Goal: Information Seeking & Learning: Learn about a topic

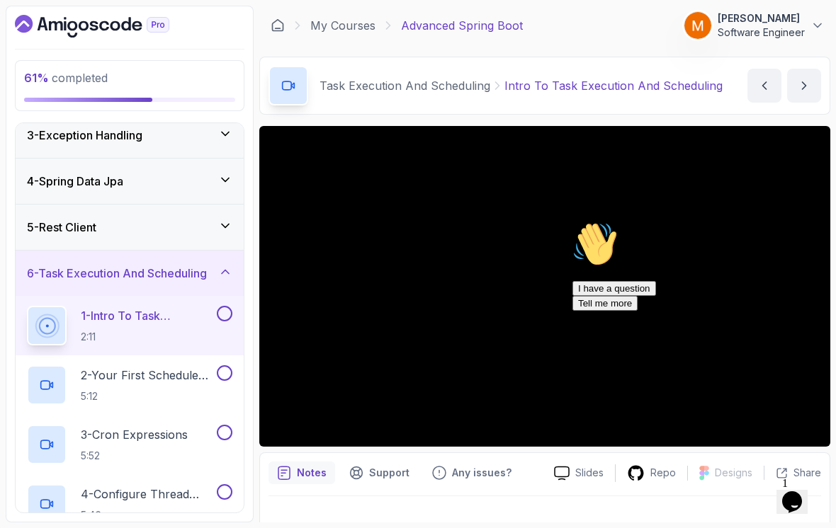
scroll to position [109, 0]
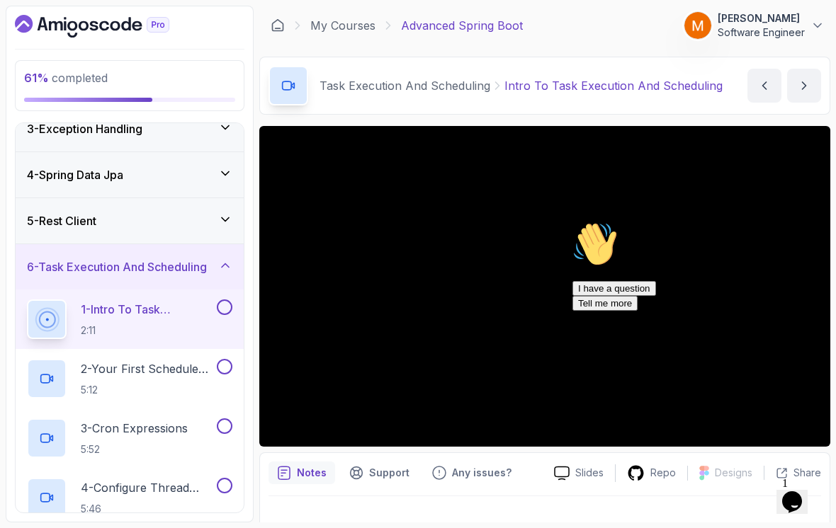
click at [572, 222] on icon "Chat attention grabber" at bounding box center [572, 222] width 0 height 0
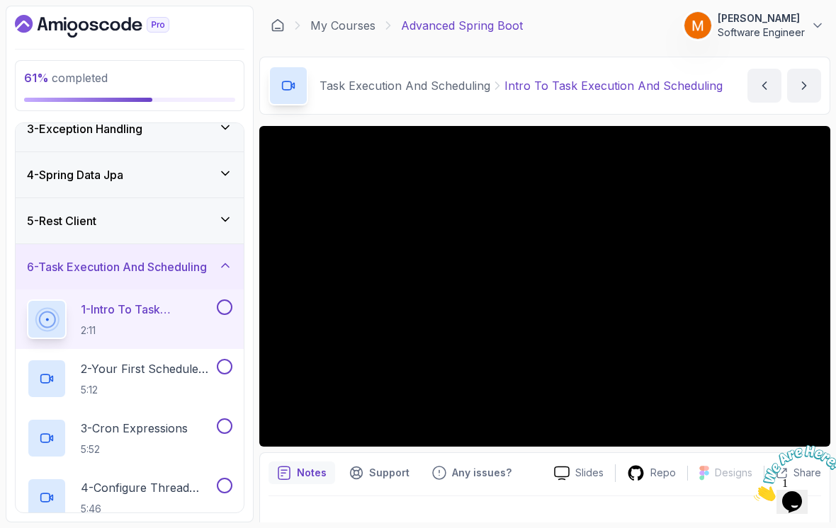
click at [817, 450] on div at bounding box center [792, 473] width 76 height 56
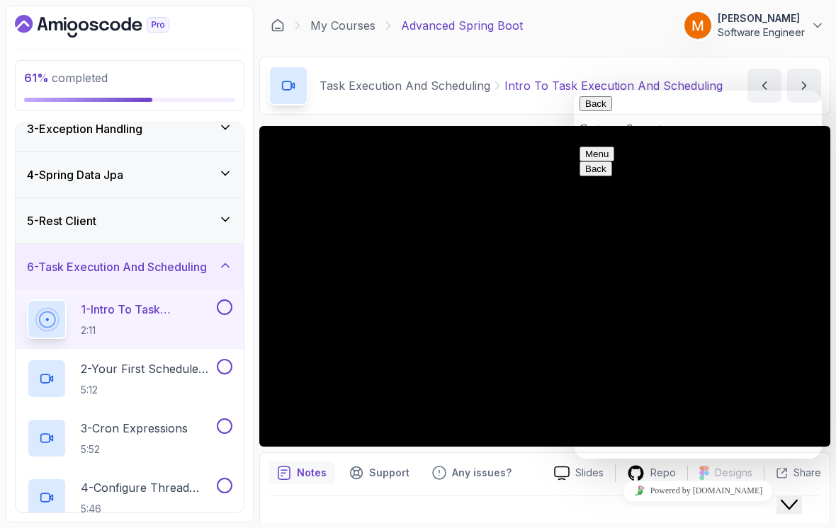
click at [792, 500] on icon "Close Chat This icon closes the chat window." at bounding box center [788, 504] width 17 height 17
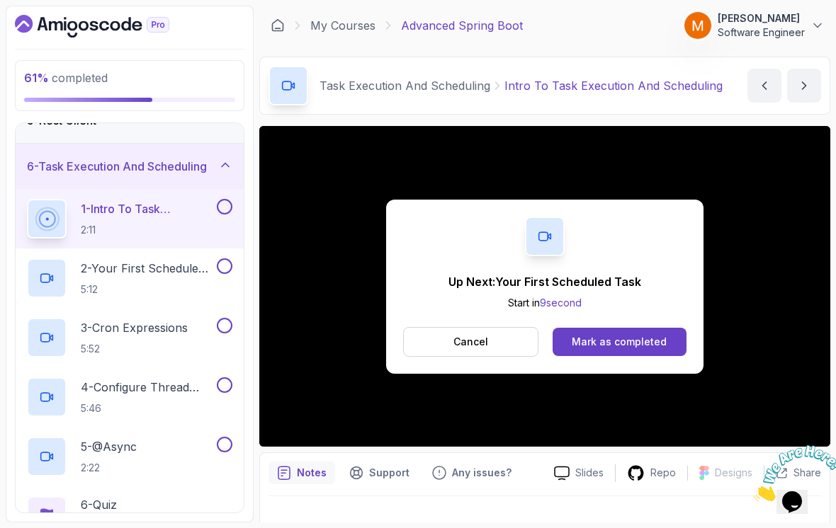
scroll to position [200, 0]
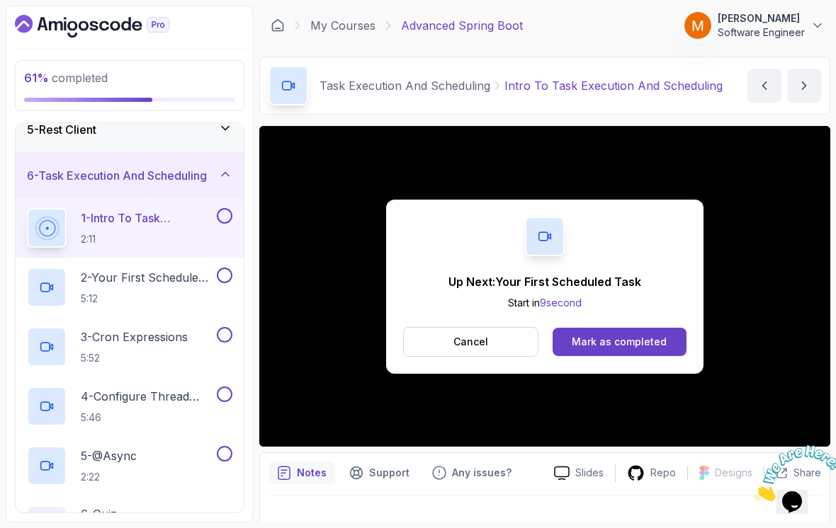
click at [220, 215] on button at bounding box center [225, 216] width 16 height 16
click at [153, 288] on h2 "2 - Your First Scheduled Task 5:12" at bounding box center [147, 287] width 133 height 37
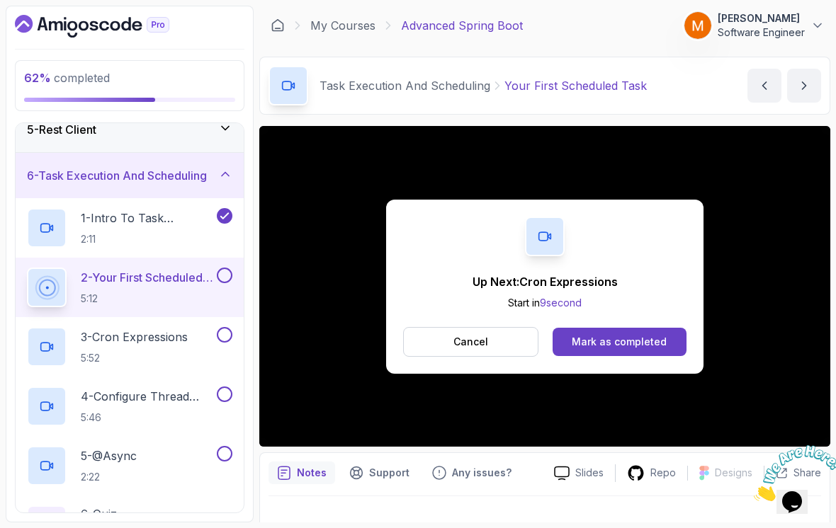
click at [229, 274] on button at bounding box center [225, 276] width 16 height 16
click at [130, 354] on p "5:52" at bounding box center [134, 358] width 107 height 14
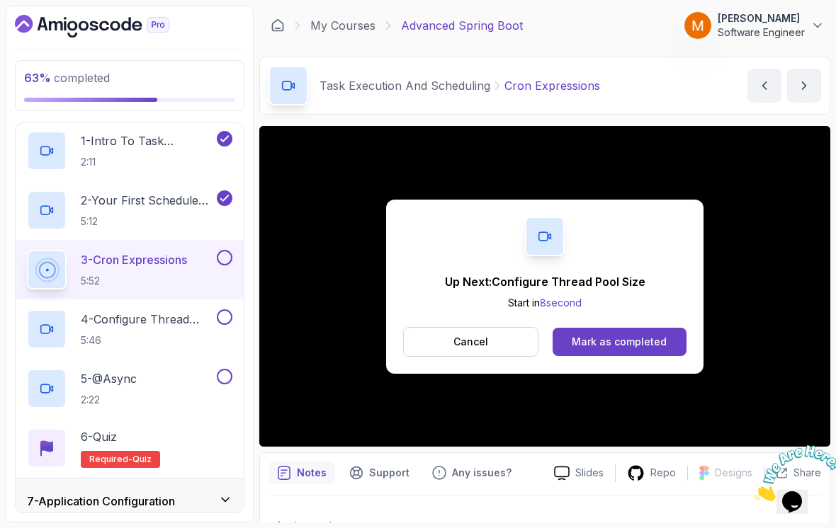
click at [222, 260] on button at bounding box center [225, 258] width 16 height 16
click at [158, 323] on p "4 - Configure Thread Pool Size" at bounding box center [147, 319] width 133 height 17
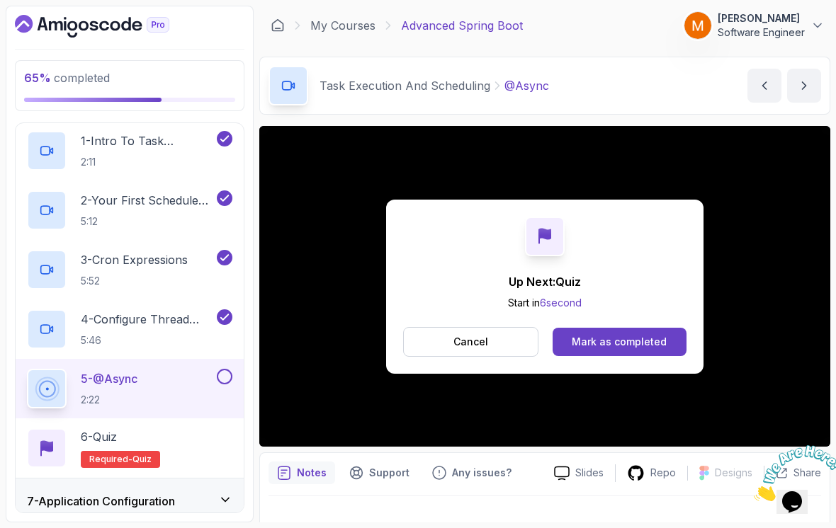
click at [211, 379] on div "5 - @Async 2:22" at bounding box center [120, 389] width 187 height 40
click at [210, 379] on div "5 - @Async 2:22" at bounding box center [120, 389] width 187 height 40
click at [222, 382] on button at bounding box center [225, 377] width 16 height 16
click at [188, 448] on div "6 - Quiz Required- quiz" at bounding box center [129, 448] width 205 height 40
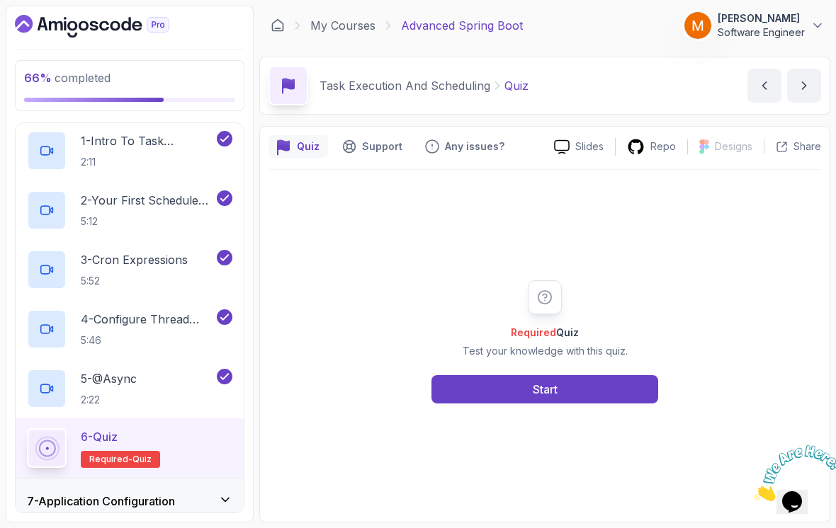
click at [589, 401] on button "Start" at bounding box center [544, 389] width 227 height 28
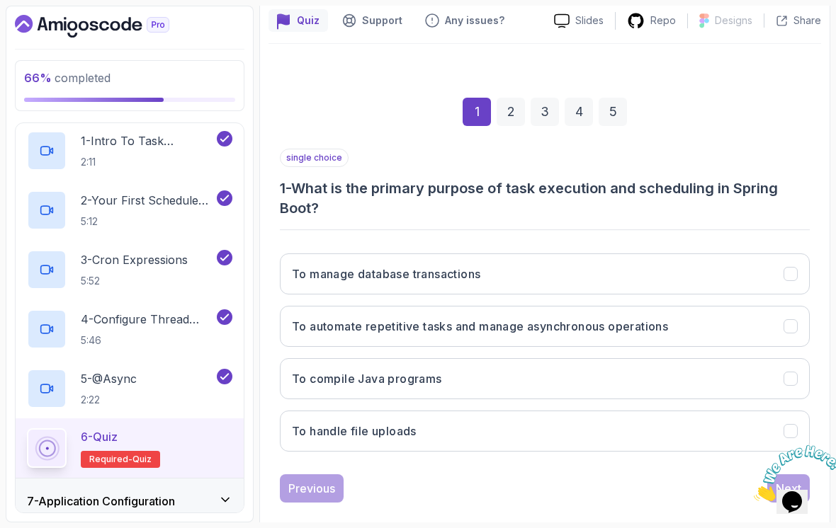
scroll to position [125, 0]
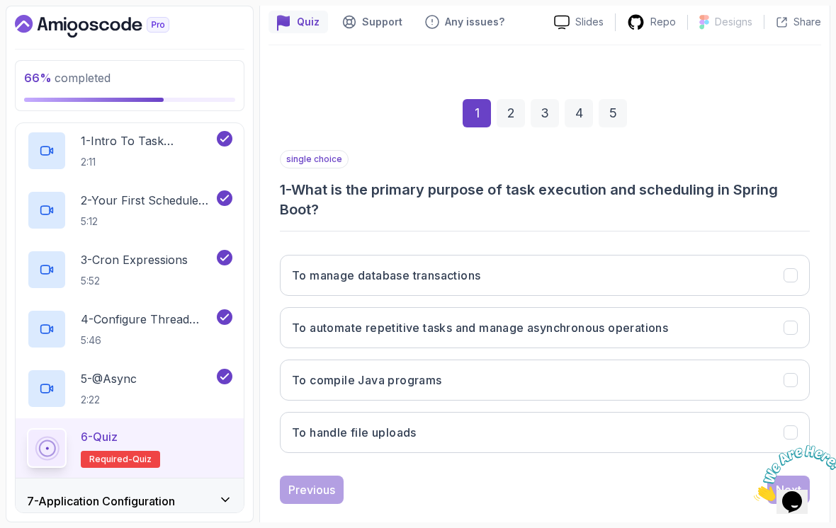
click at [754, 491] on icon "Close" at bounding box center [754, 497] width 0 height 12
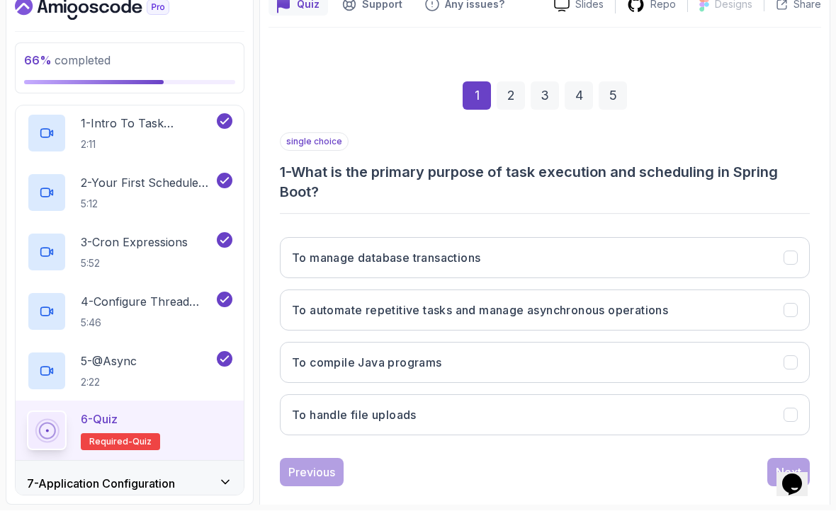
click at [792, 322] on icon "To automate repetitive tasks and manage asynchronous operations" at bounding box center [790, 328] width 13 height 13
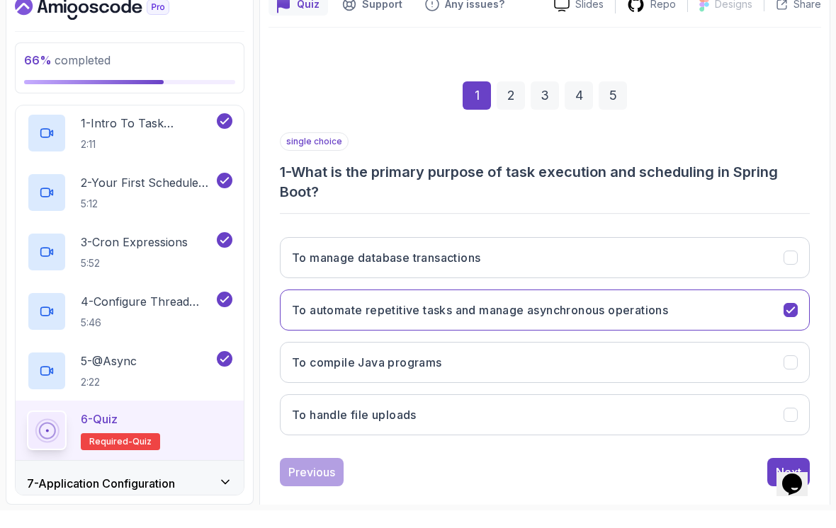
click at [770, 476] on button "Next" at bounding box center [788, 490] width 42 height 28
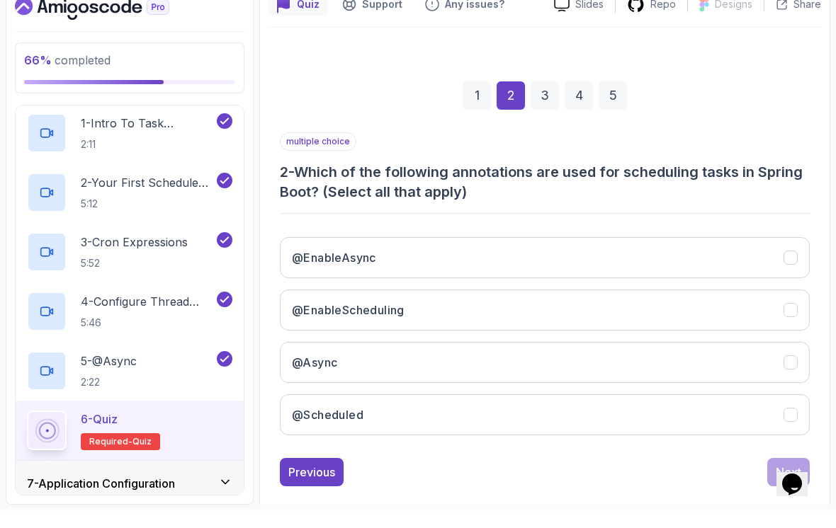
click at [778, 255] on button "@EnableAsync" at bounding box center [545, 275] width 530 height 41
click at [783, 321] on div "@EnableScheduling" at bounding box center [790, 328] width 14 height 14
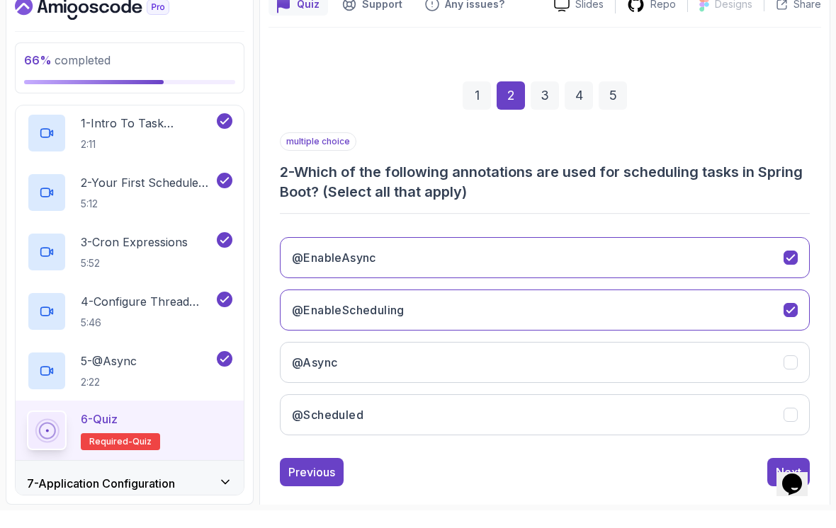
click at [771, 360] on button "@Async" at bounding box center [545, 380] width 530 height 41
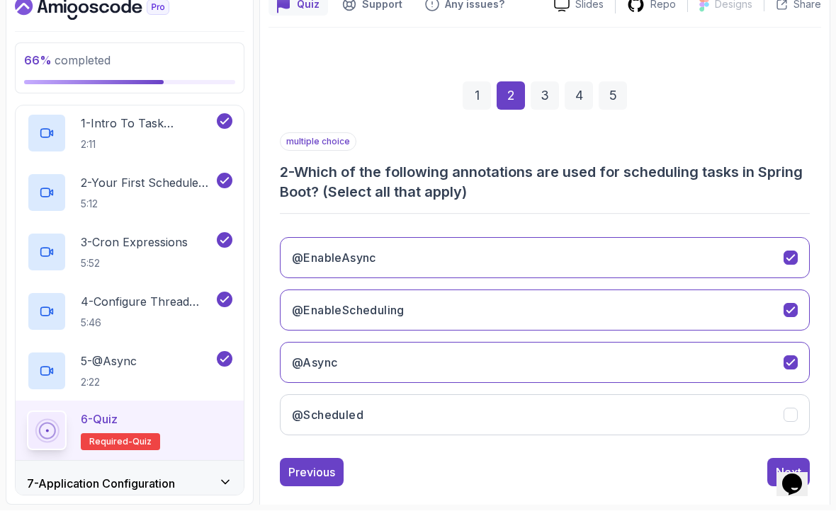
click at [746, 412] on button "@Scheduled" at bounding box center [545, 432] width 530 height 41
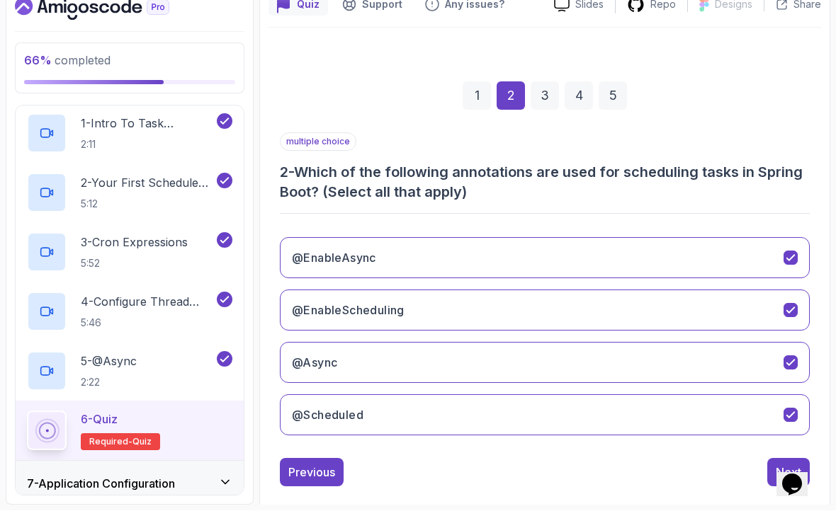
click at [781, 482] on div "Next" at bounding box center [787, 490] width 25 height 17
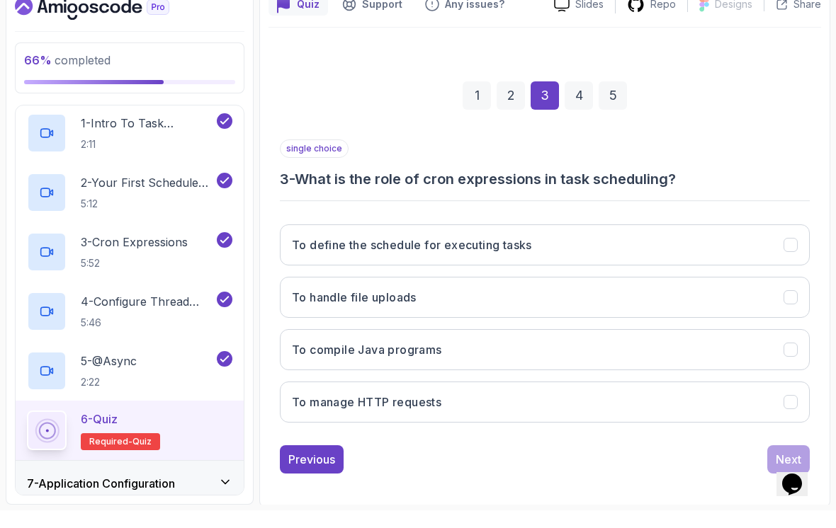
scroll to position [105, 0]
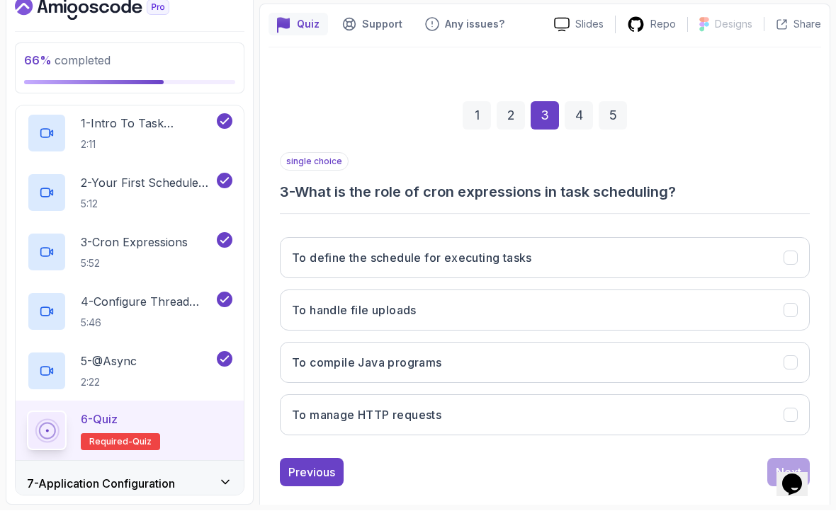
click at [788, 269] on icon "To define the schedule for executing tasks" at bounding box center [790, 275] width 13 height 13
click at [780, 482] on div "Next" at bounding box center [787, 490] width 25 height 17
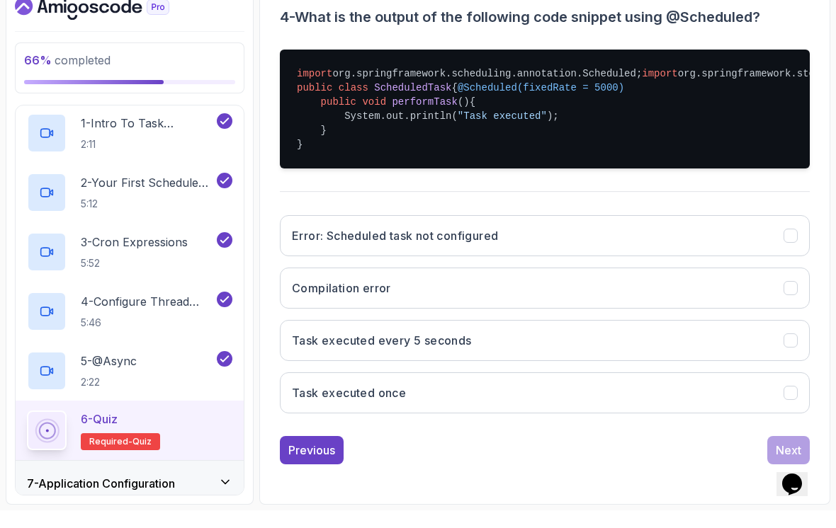
scroll to position [310, 0]
click at [735, 358] on button "Task executed every 5 seconds" at bounding box center [545, 358] width 530 height 41
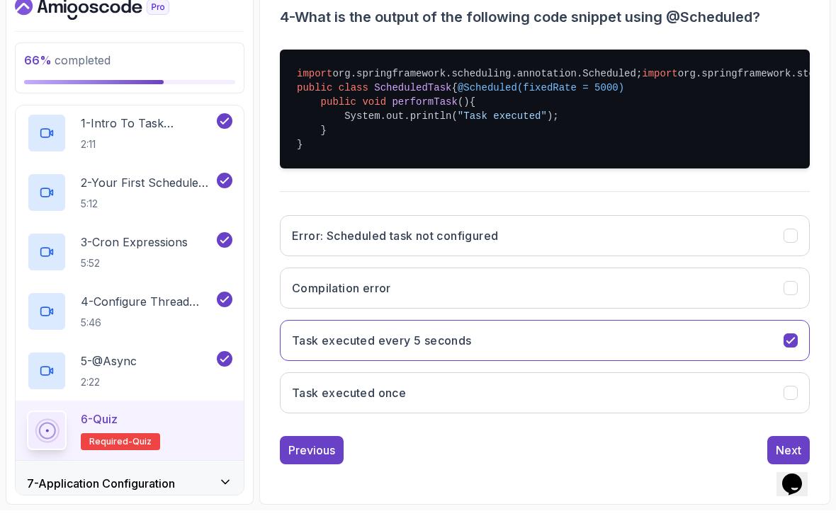
click at [771, 465] on button "Next" at bounding box center [788, 468] width 42 height 28
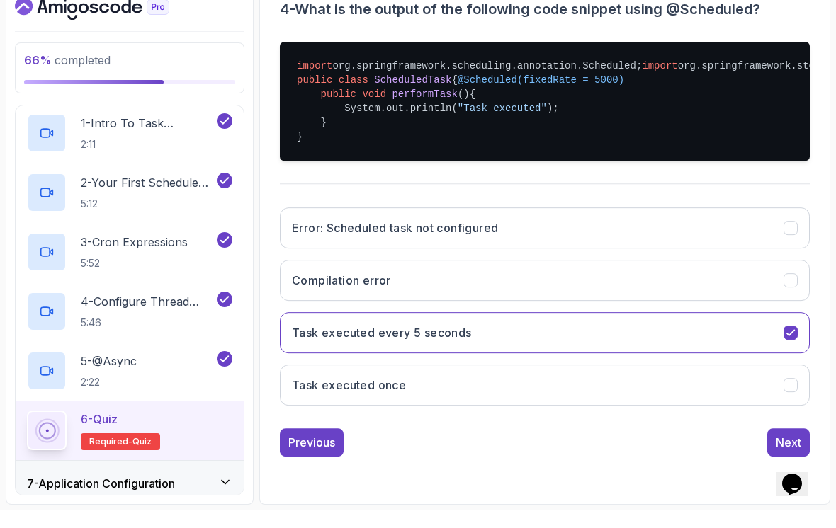
scroll to position [125, 0]
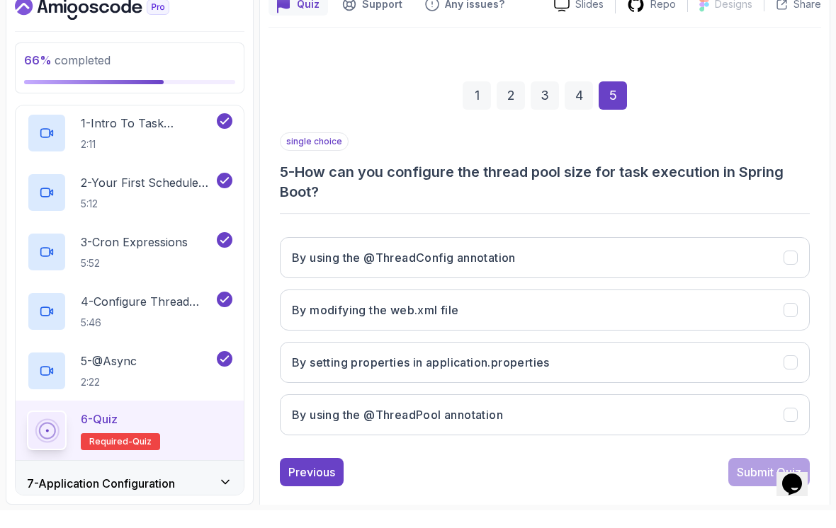
click at [754, 360] on button "By setting properties in application.properties" at bounding box center [545, 380] width 530 height 41
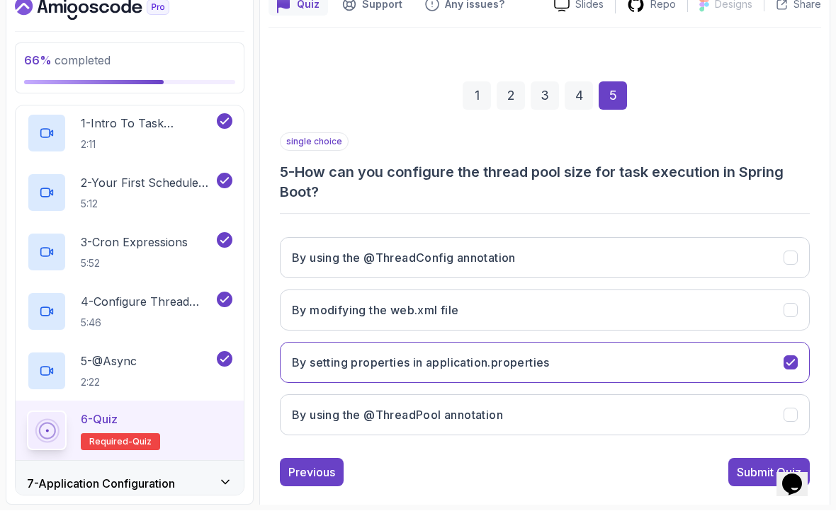
click at [744, 482] on div "Submit Quiz" at bounding box center [769, 490] width 64 height 17
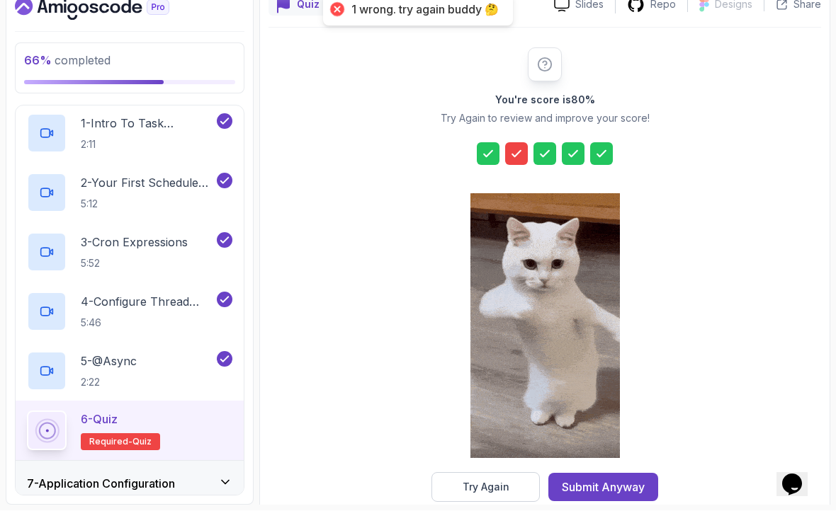
click at [508, 490] on button "Try Again" at bounding box center [485, 505] width 108 height 30
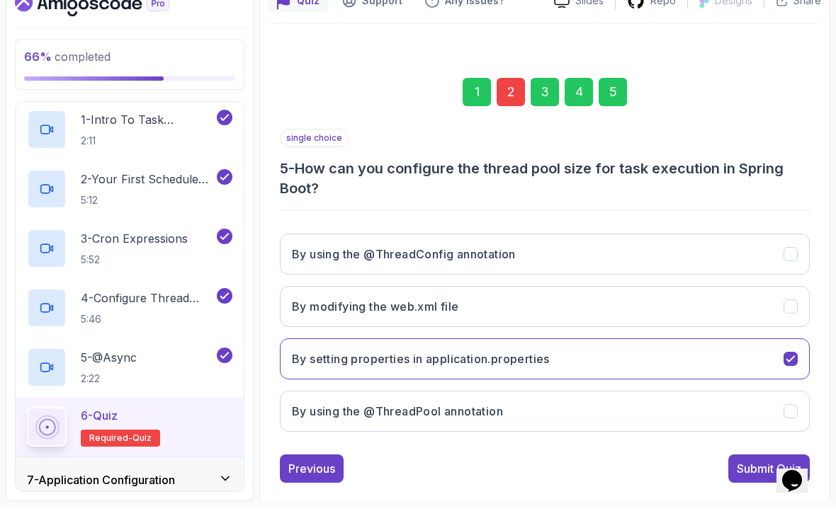
scroll to position [22, 0]
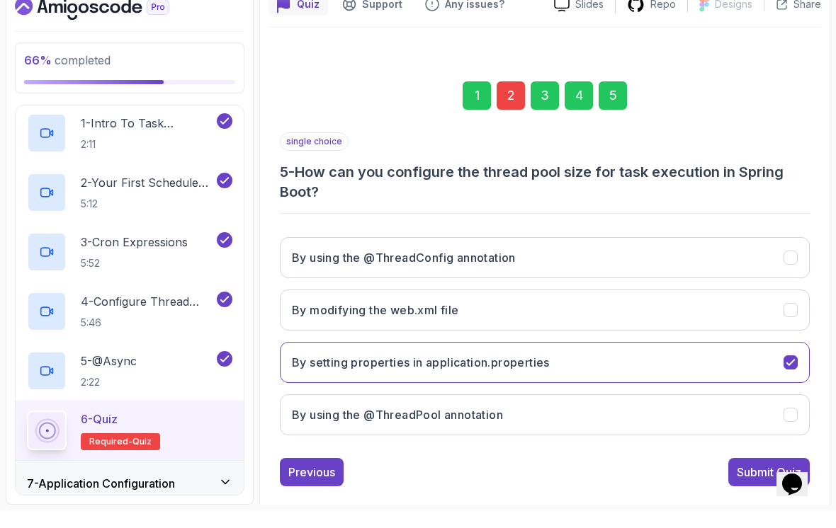
click at [313, 482] on div "Previous" at bounding box center [311, 490] width 47 height 17
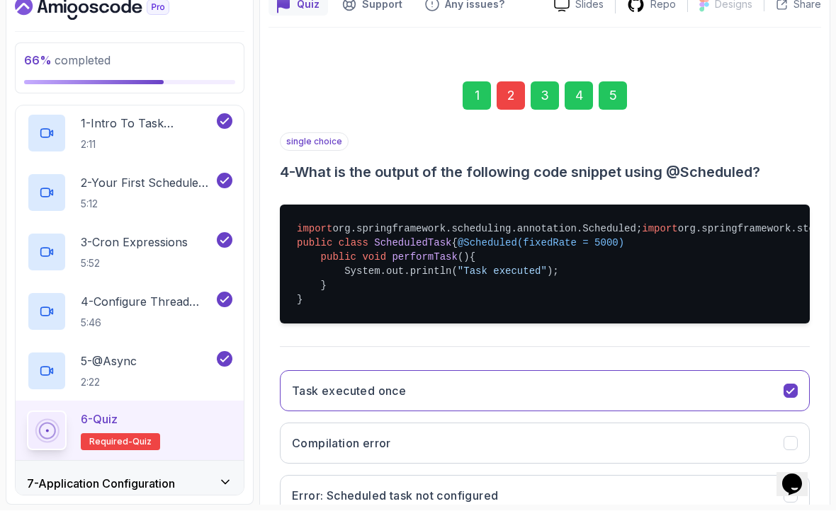
click at [319, 429] on button "Task executed once" at bounding box center [545, 408] width 530 height 41
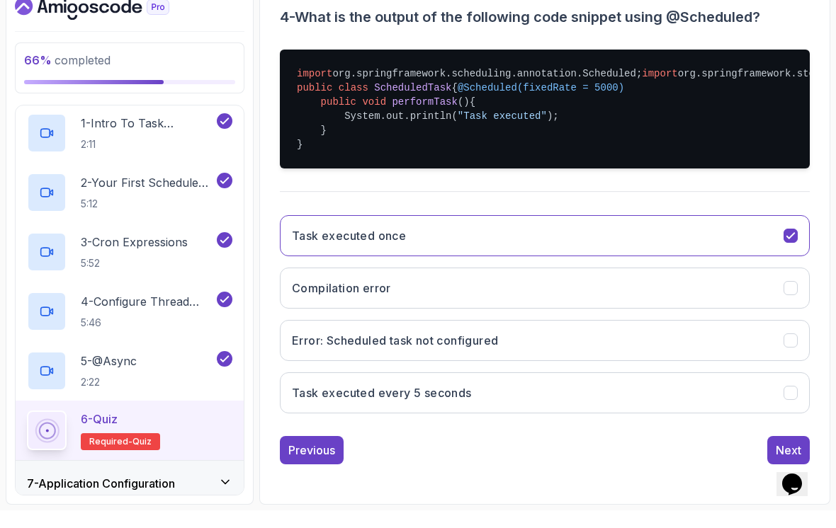
scroll to position [329, 0]
click at [314, 428] on div "single choice 4 - What is the output of the following code snippet using @Sched…" at bounding box center [545, 238] width 530 height 487
click at [318, 454] on button "Previous" at bounding box center [312, 468] width 64 height 28
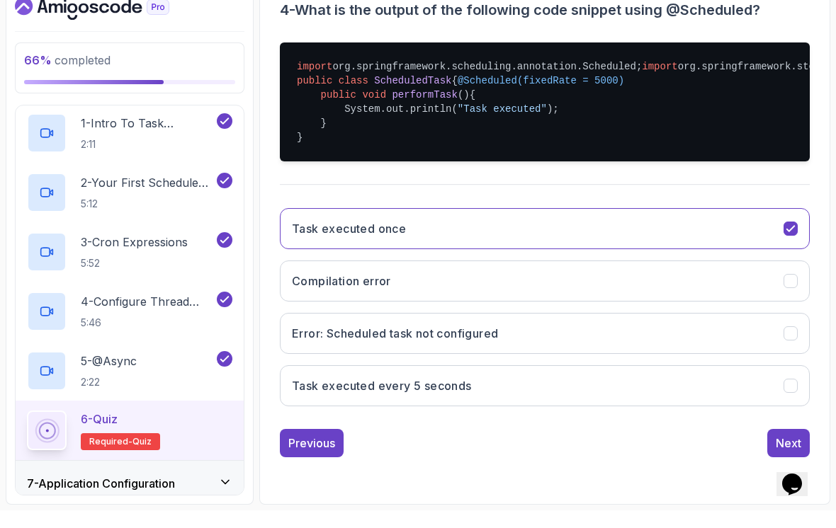
scroll to position [105, 0]
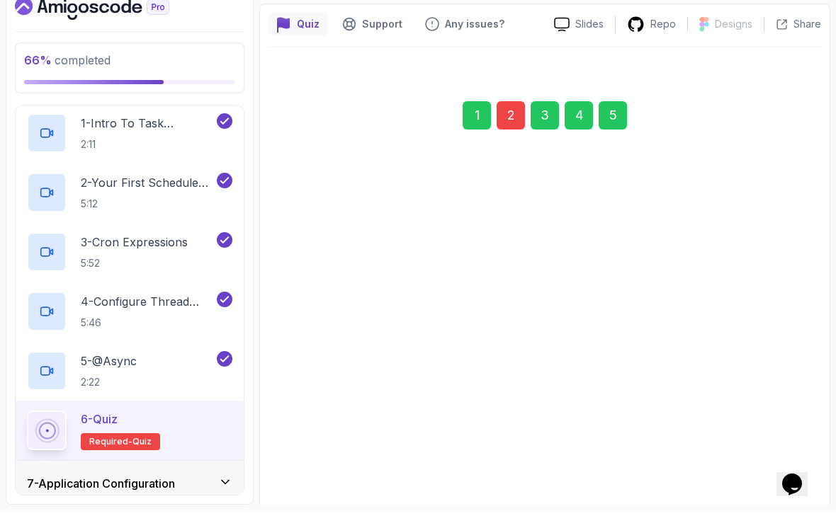
click at [319, 481] on div "Previous" at bounding box center [311, 489] width 47 height 17
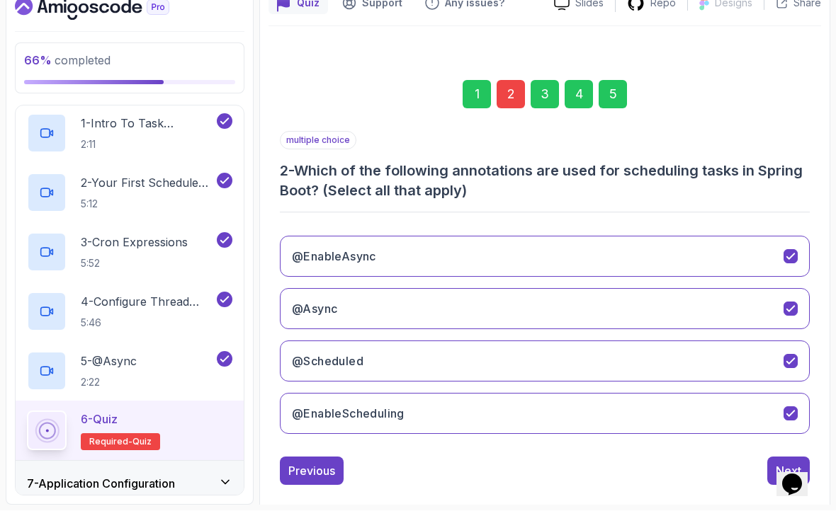
scroll to position [125, 0]
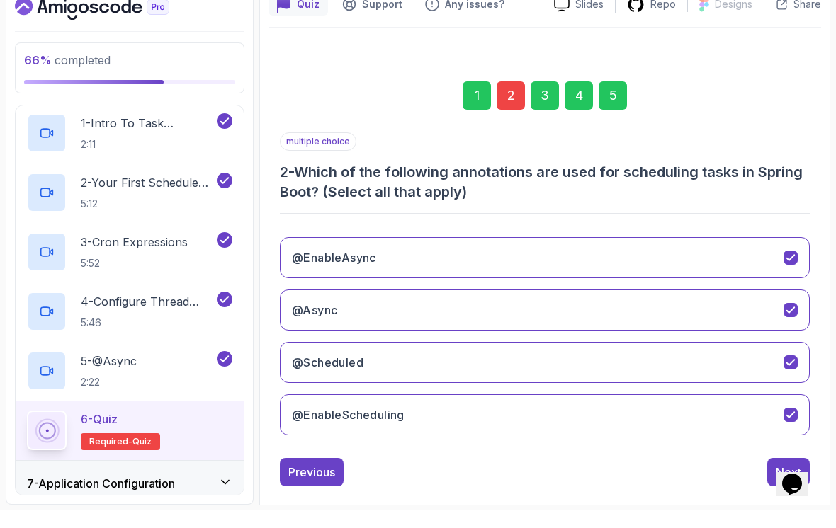
click at [788, 472] on button "Opens Chat This icon Opens the chat window." at bounding box center [791, 484] width 31 height 24
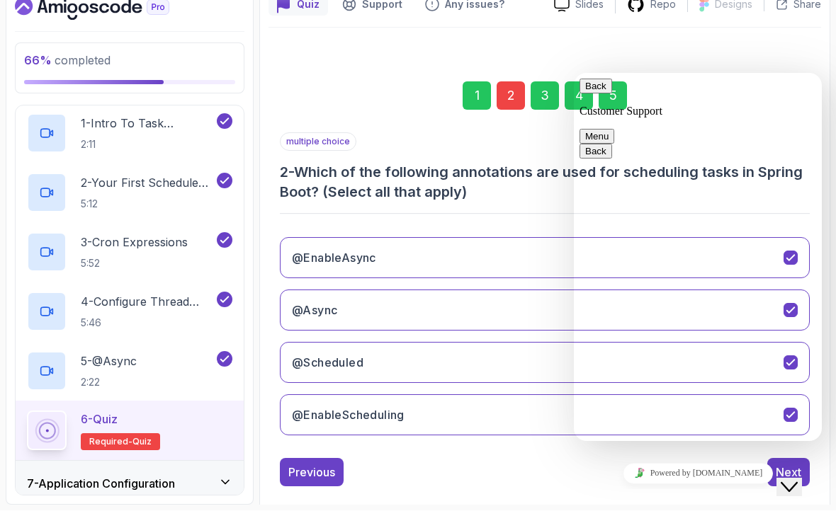
click at [797, 479] on icon "Close Chat This icon closes the chat window." at bounding box center [788, 487] width 17 height 17
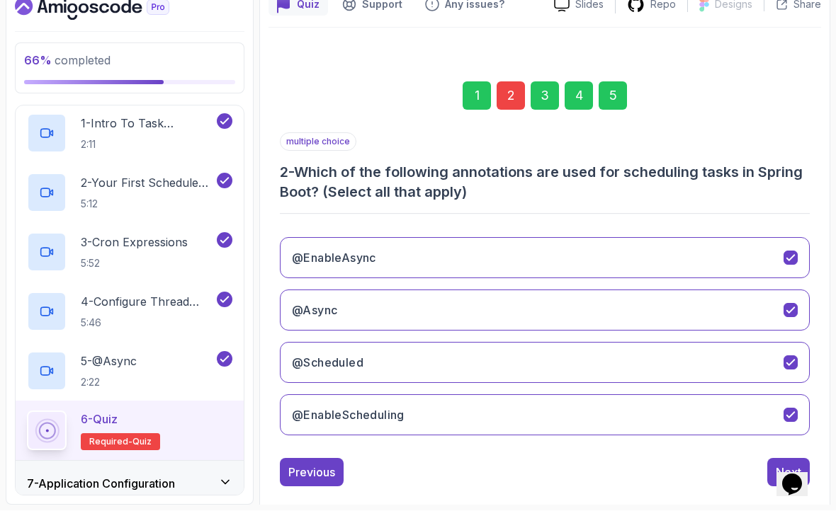
click at [773, 476] on button "Next" at bounding box center [788, 490] width 42 height 28
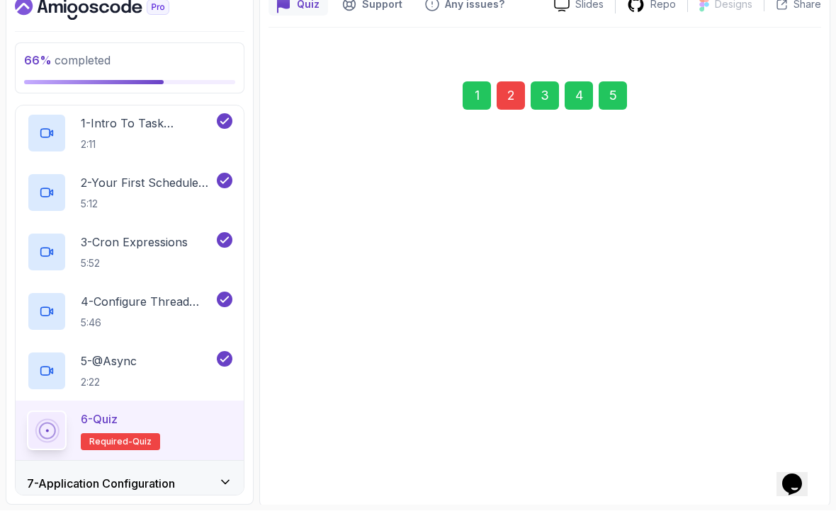
scroll to position [105, 0]
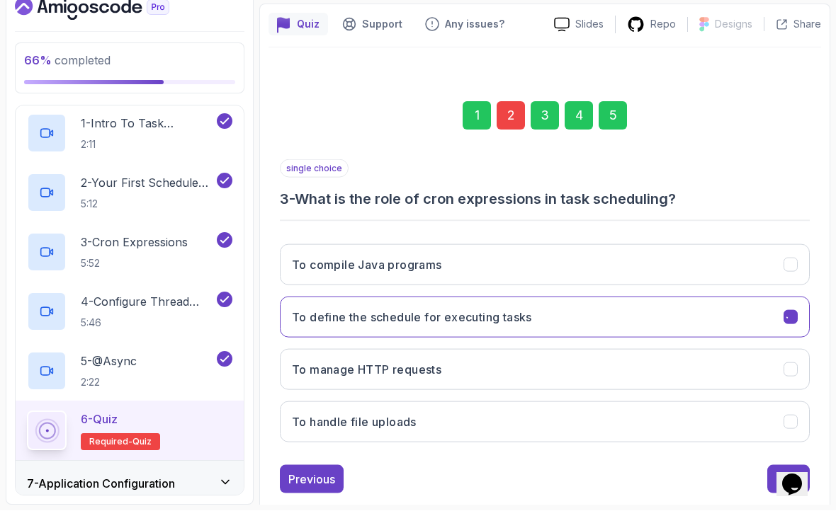
click at [771, 483] on button "Next" at bounding box center [788, 497] width 42 height 28
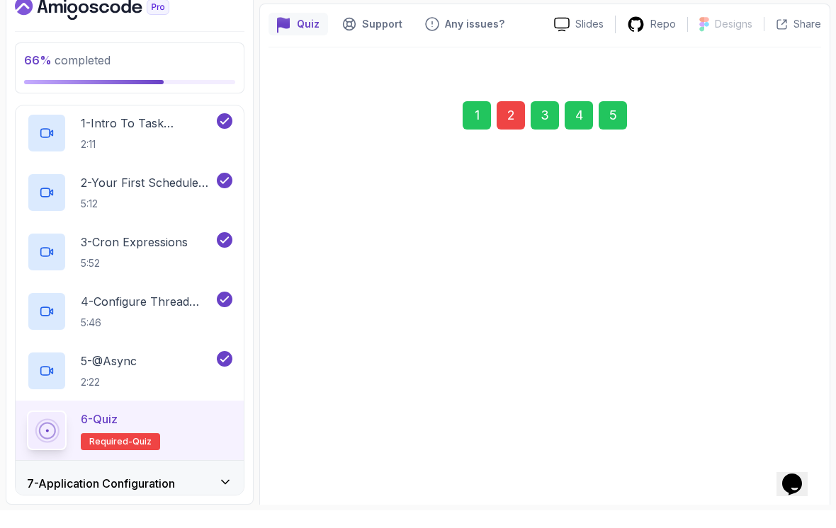
click at [776, 444] on button "Compilation error" at bounding box center [545, 427] width 530 height 41
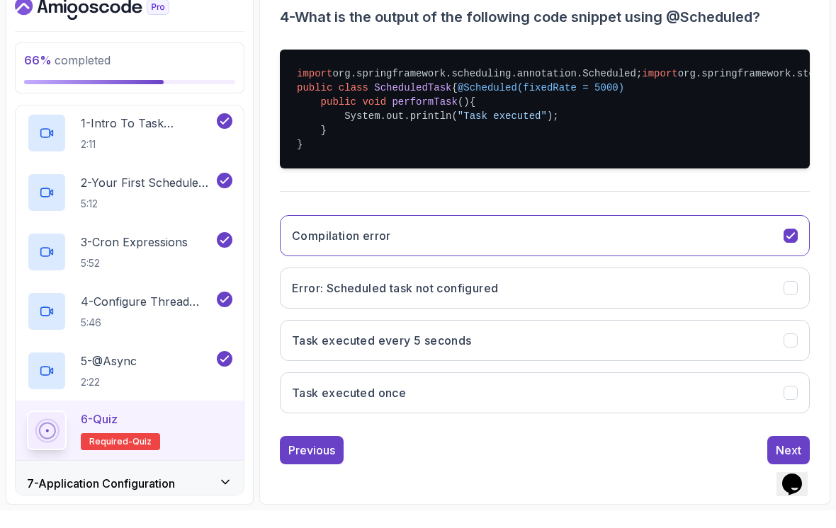
click at [768, 454] on button "Next" at bounding box center [788, 468] width 42 height 28
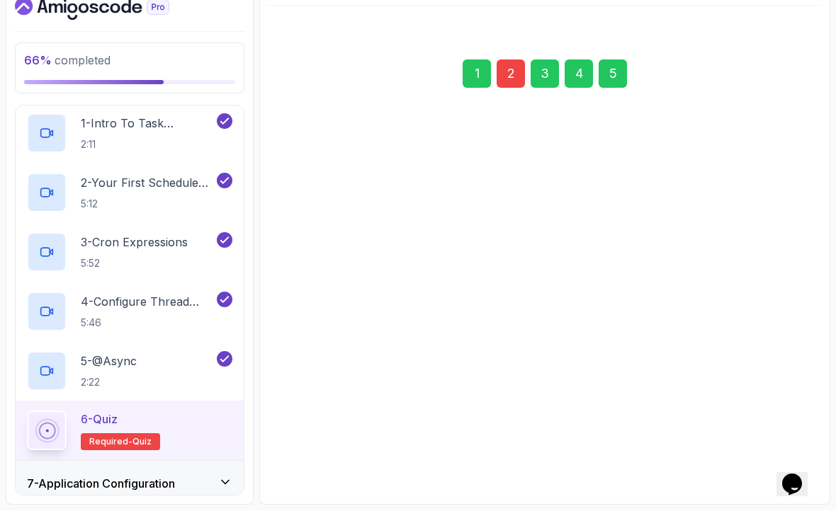
scroll to position [125, 0]
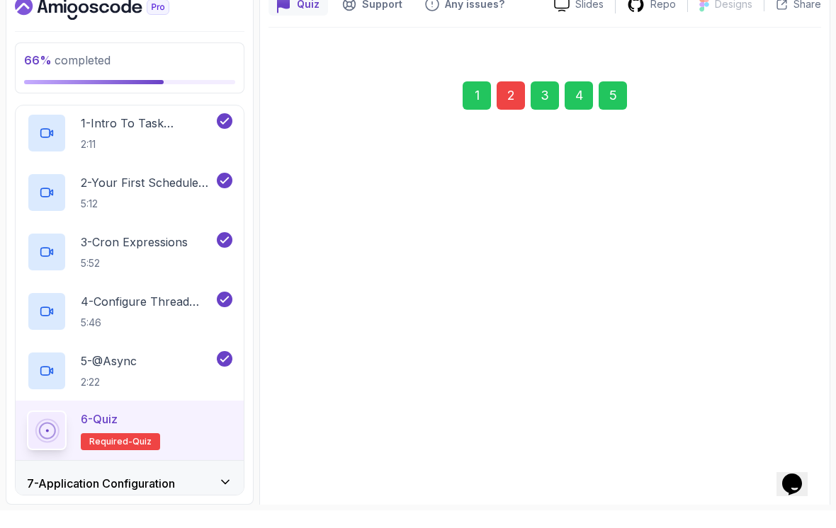
click at [773, 482] on div "Submit Quiz" at bounding box center [769, 490] width 64 height 17
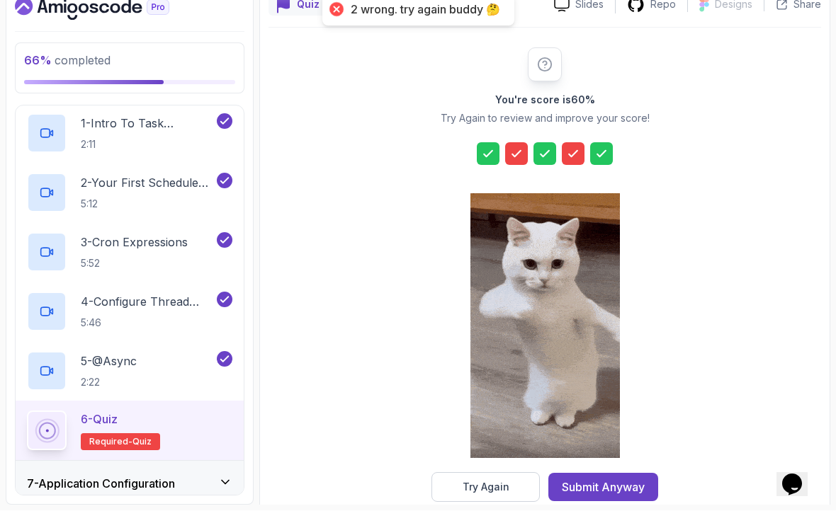
click at [639, 491] on button "Submit Anyway" at bounding box center [603, 505] width 110 height 28
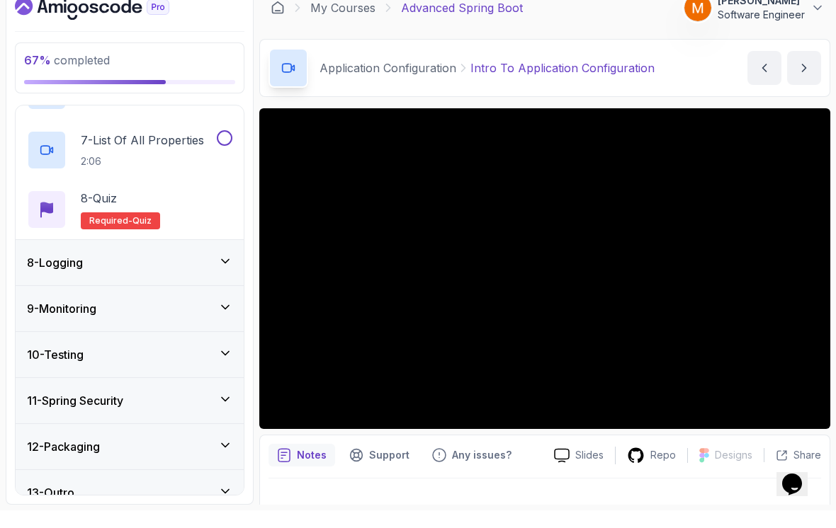
scroll to position [662, 0]
click at [57, 273] on h3 "8 - Logging" at bounding box center [55, 281] width 56 height 17
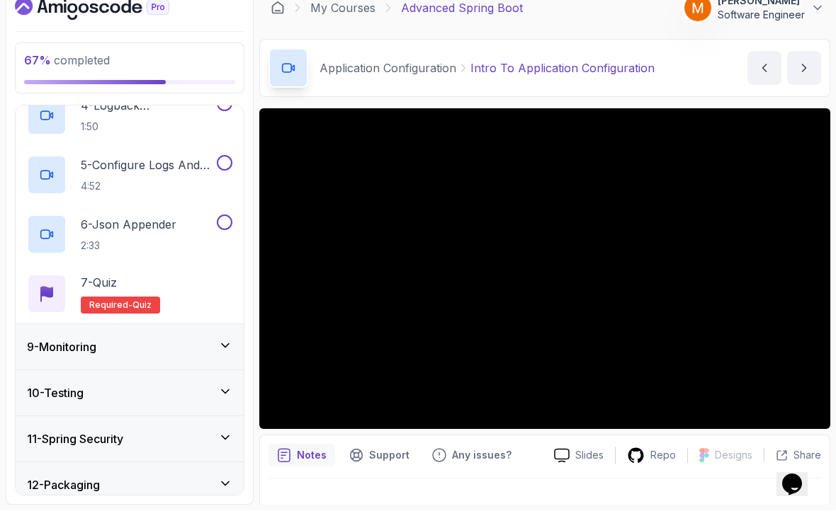
click at [56, 342] on div "9 - Monitoring" at bounding box center [130, 364] width 228 height 45
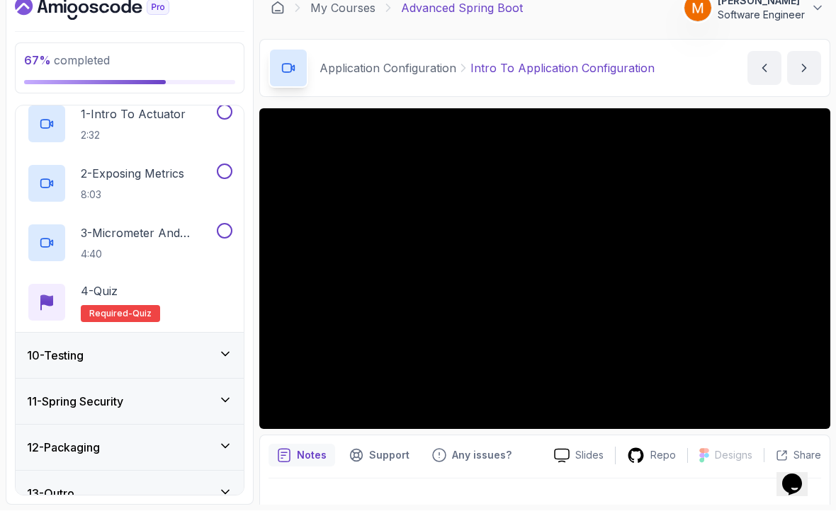
scroll to position [424, 0]
click at [45, 365] on h3 "10 - Testing" at bounding box center [55, 373] width 57 height 17
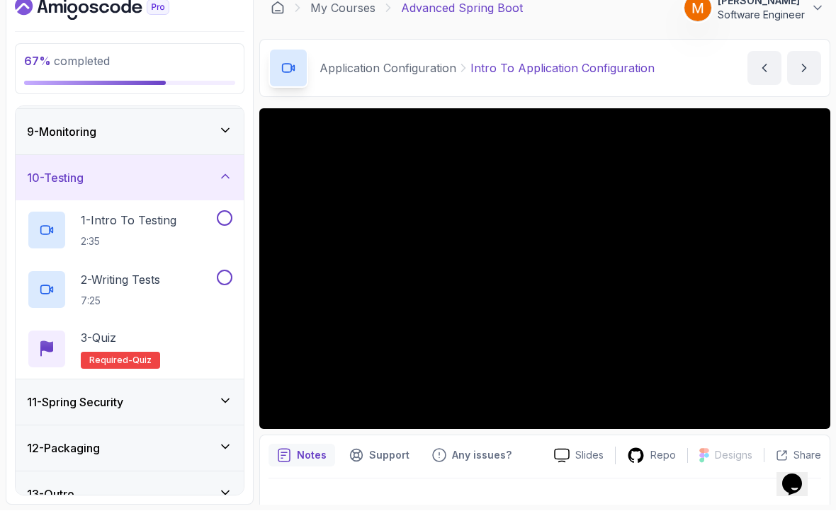
click at [69, 411] on h3 "11 - Spring Security" at bounding box center [75, 419] width 96 height 17
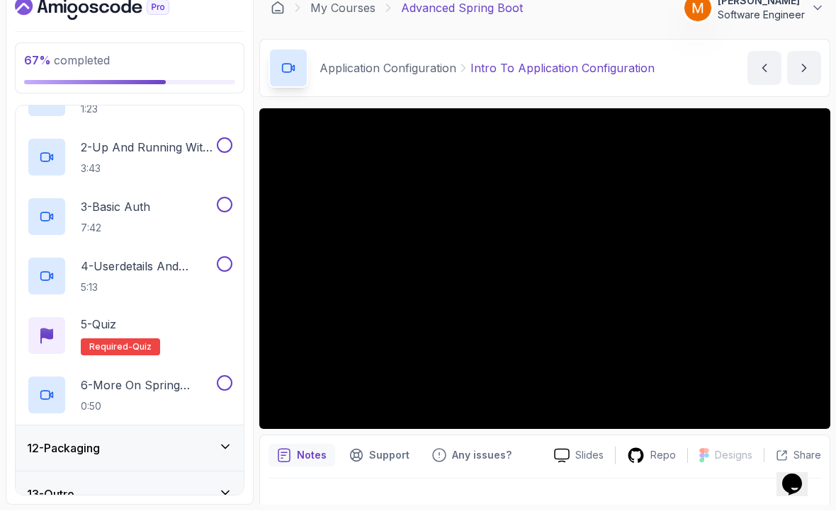
click at [76, 457] on h3 "12 - Packaging" at bounding box center [63, 465] width 73 height 17
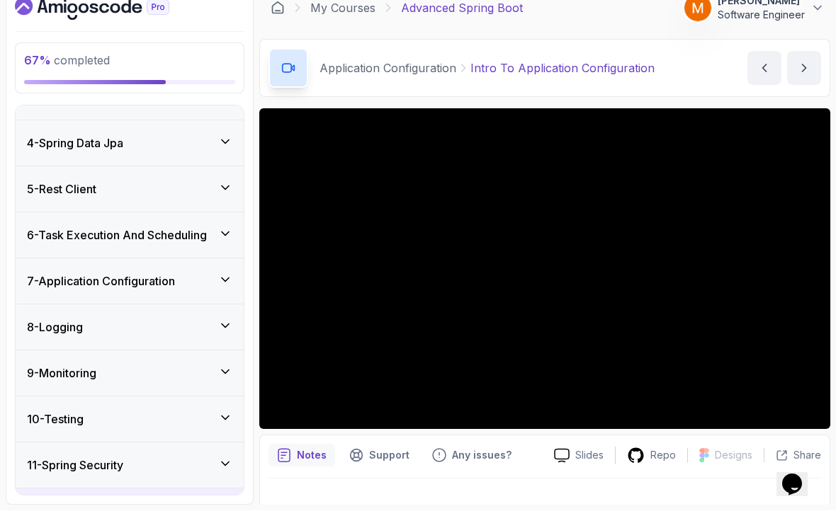
scroll to position [114, 0]
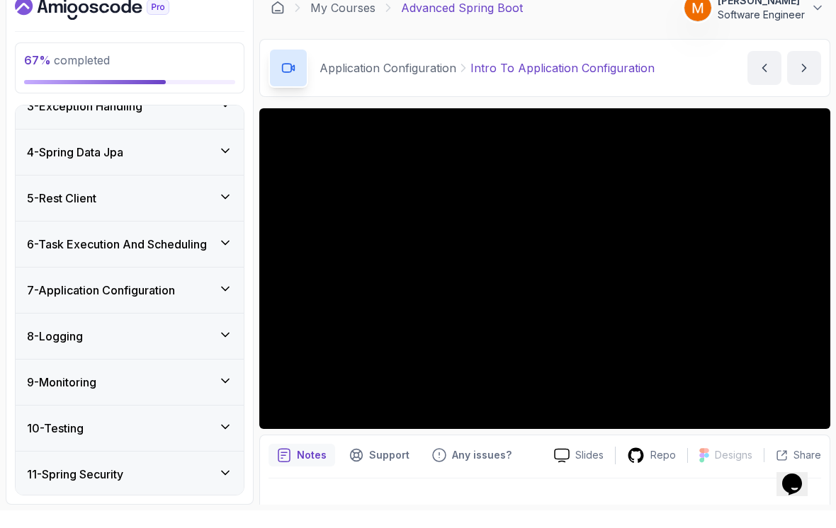
click at [72, 285] on div "7 - Application Configuration" at bounding box center [130, 307] width 228 height 45
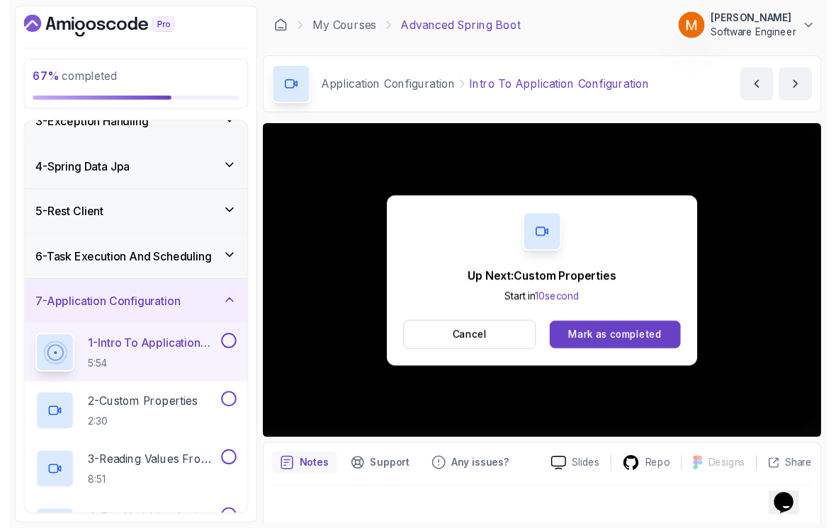
scroll to position [10, 0]
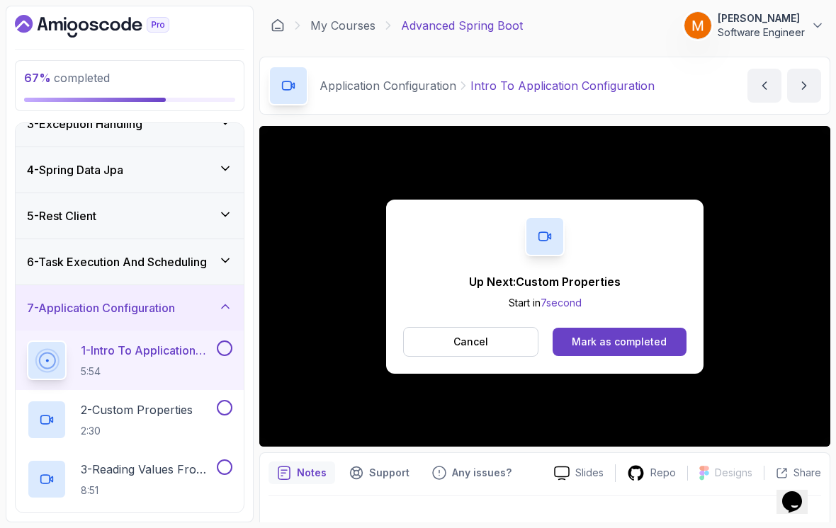
click at [226, 341] on button at bounding box center [225, 349] width 16 height 16
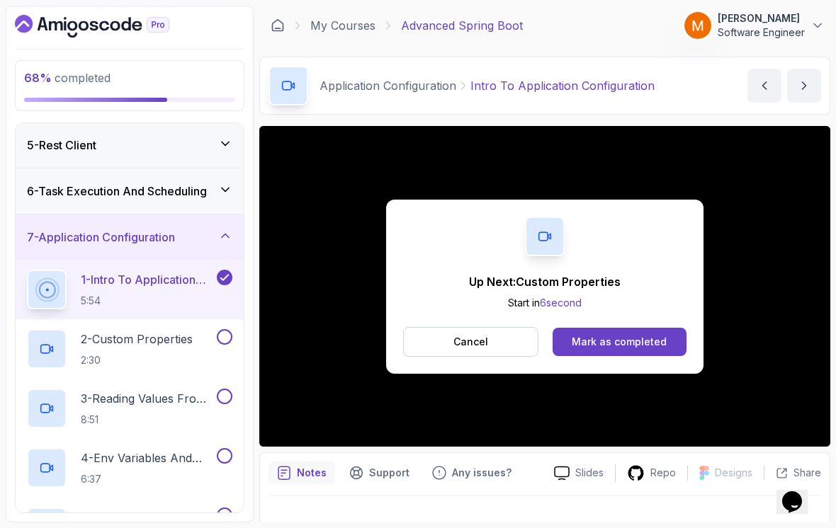
scroll to position [187, 0]
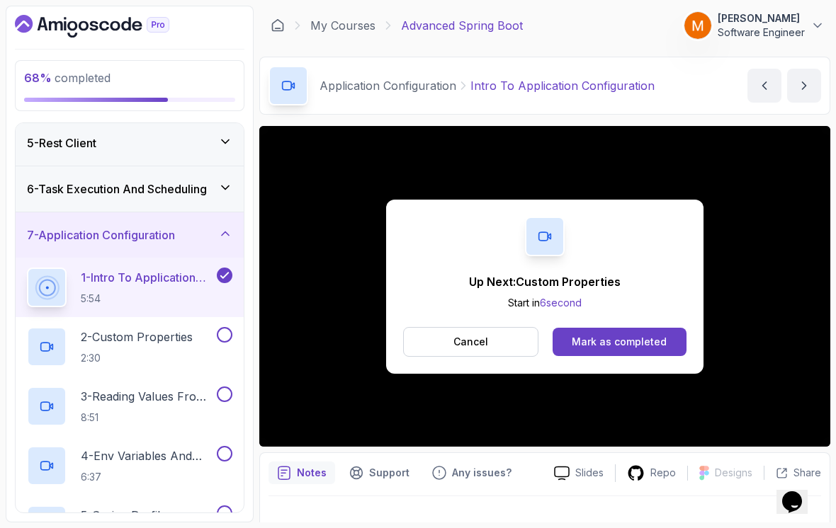
click at [174, 334] on p "2 - Custom Properties" at bounding box center [137, 337] width 112 height 17
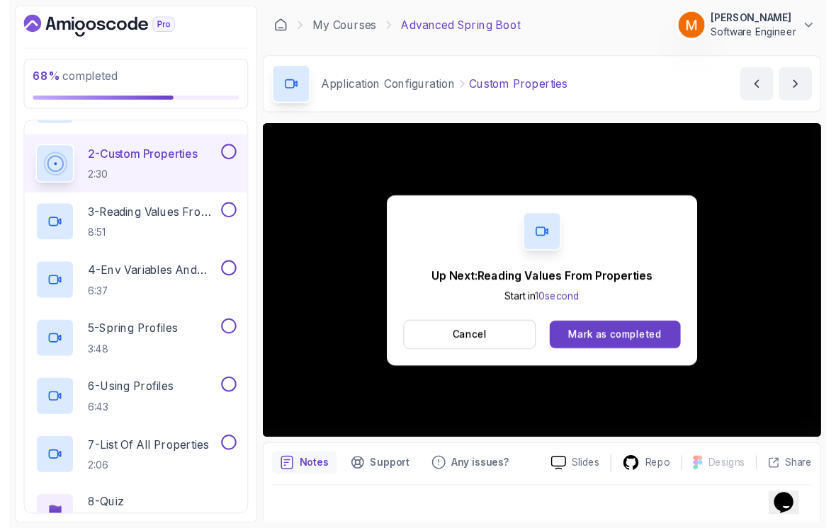
scroll to position [10, 0]
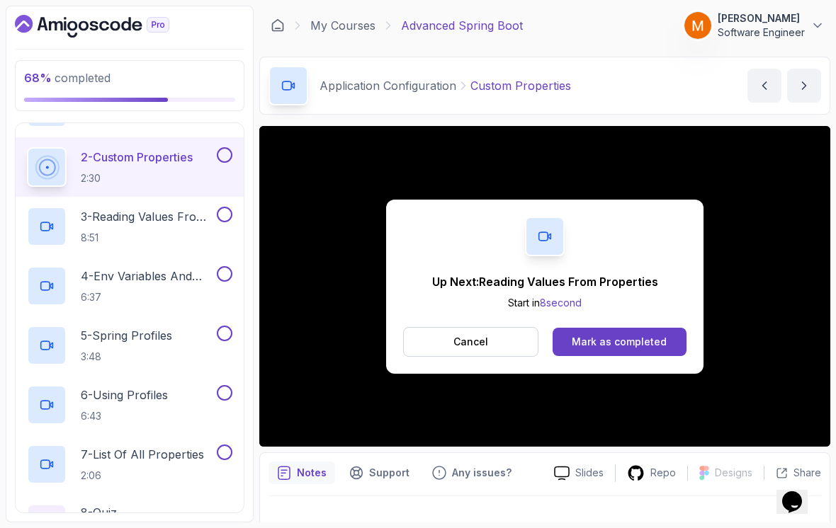
click at [222, 155] on button "2 - Custom Properties 2:30" at bounding box center [129, 167] width 205 height 40
click at [224, 150] on button at bounding box center [225, 155] width 16 height 16
click at [149, 220] on h2 "3 - Reading Values From Properties 8:51" at bounding box center [147, 226] width 133 height 37
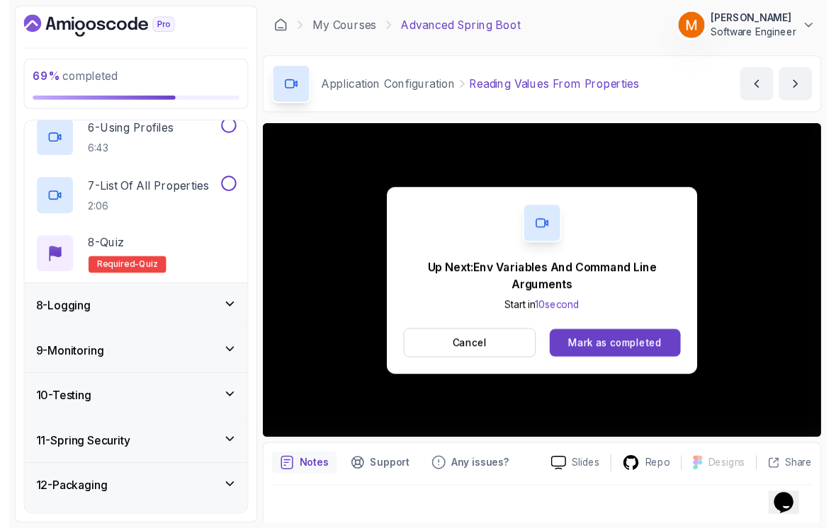
scroll to position [10, 0]
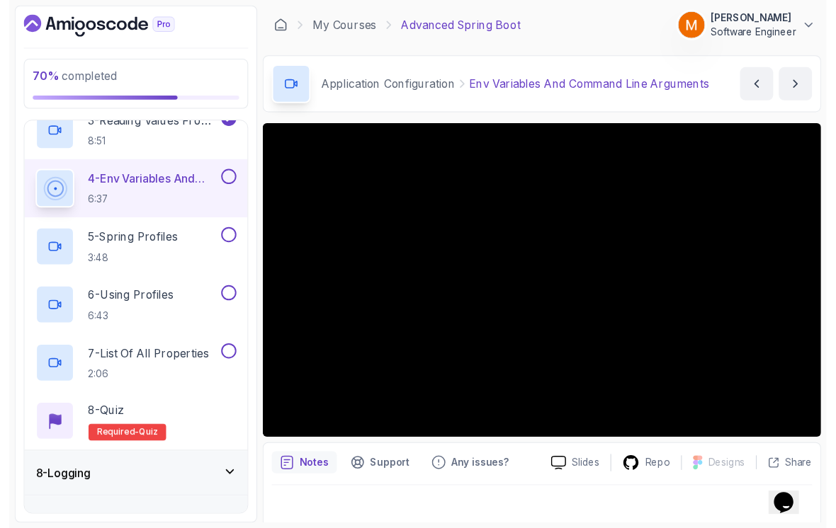
scroll to position [10, 0]
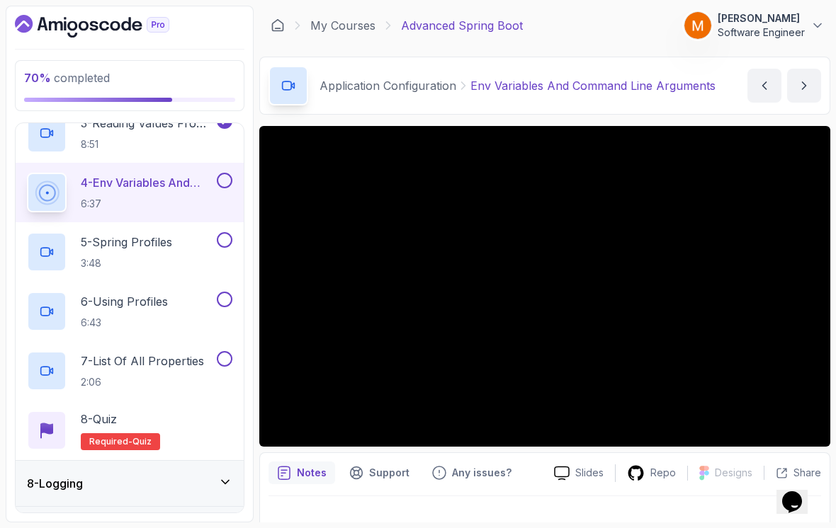
click at [232, 173] on button at bounding box center [225, 181] width 16 height 16
click at [172, 243] on h2 "5 - Spring Profiles 3:48" at bounding box center [126, 252] width 91 height 37
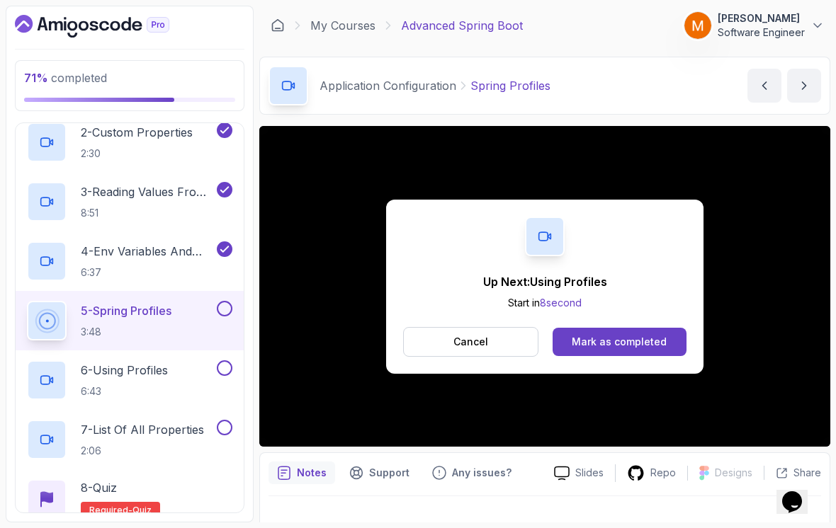
scroll to position [385, 0]
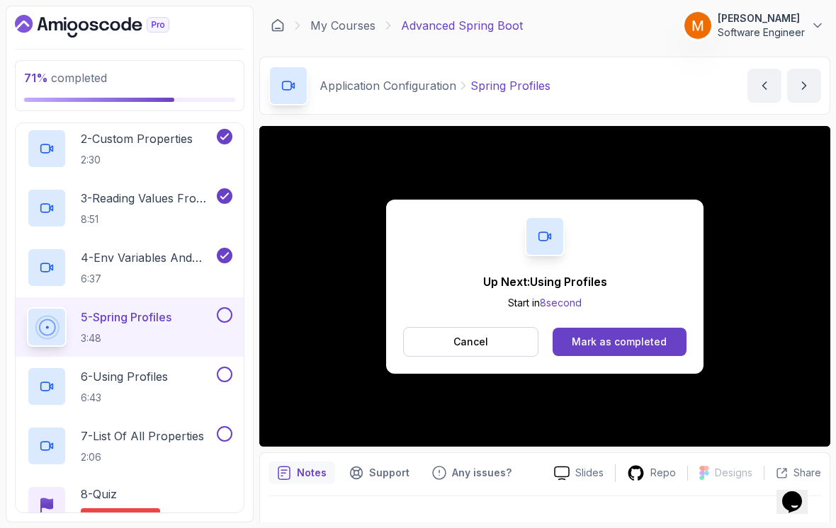
click at [231, 307] on div at bounding box center [223, 315] width 18 height 16
click at [226, 307] on button at bounding box center [225, 315] width 16 height 16
click at [139, 368] on p "6 - Using Profiles" at bounding box center [124, 376] width 87 height 17
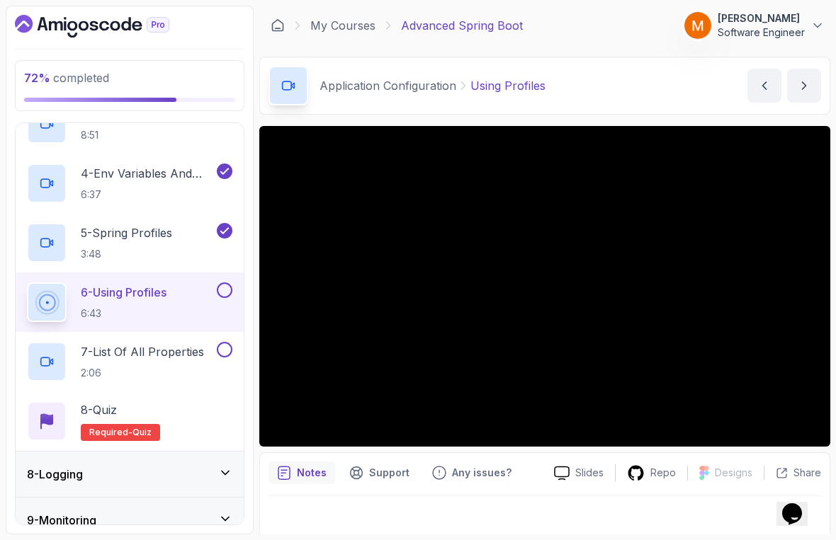
click at [23, 528] on html "72 % completed 1 - Intro 2 - Java Bean Validation 3 - Exception Handling 4 - Sp…" at bounding box center [418, 270] width 836 height 540
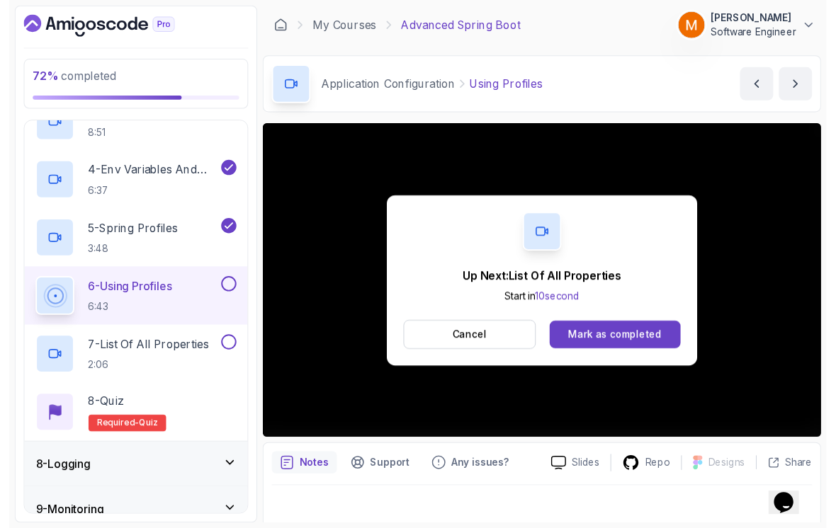
scroll to position [10, 0]
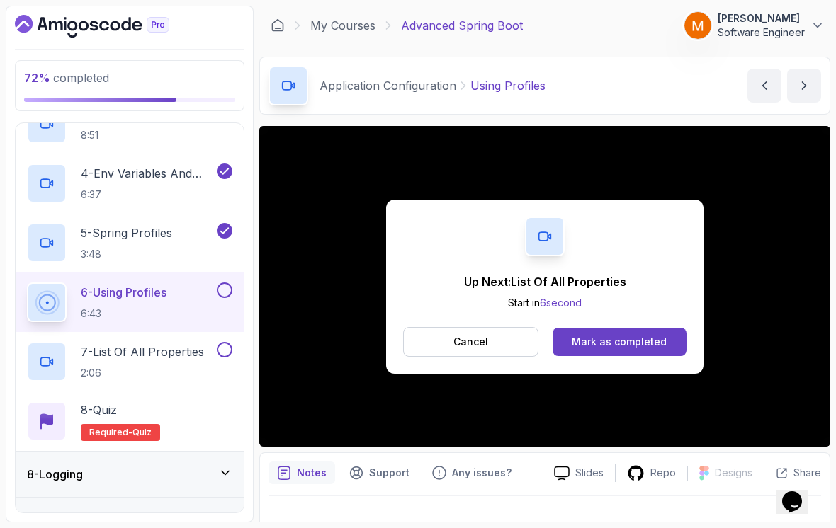
click at [223, 288] on button at bounding box center [225, 291] width 16 height 16
click at [195, 348] on p "7 - List Of All Properties" at bounding box center [142, 351] width 123 height 17
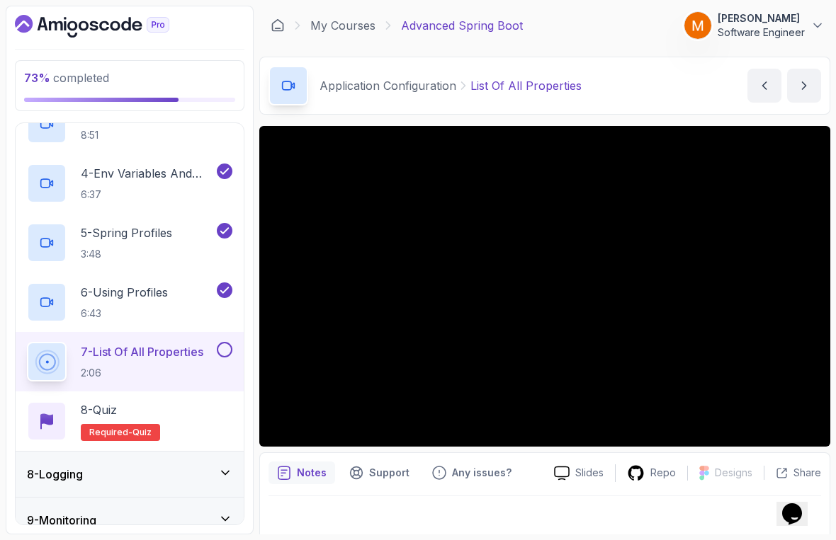
click at [812, 528] on html "73 % completed 1 - Intro 2 - Java Bean Validation 3 - Exception Handling 4 - Sp…" at bounding box center [418, 270] width 836 height 540
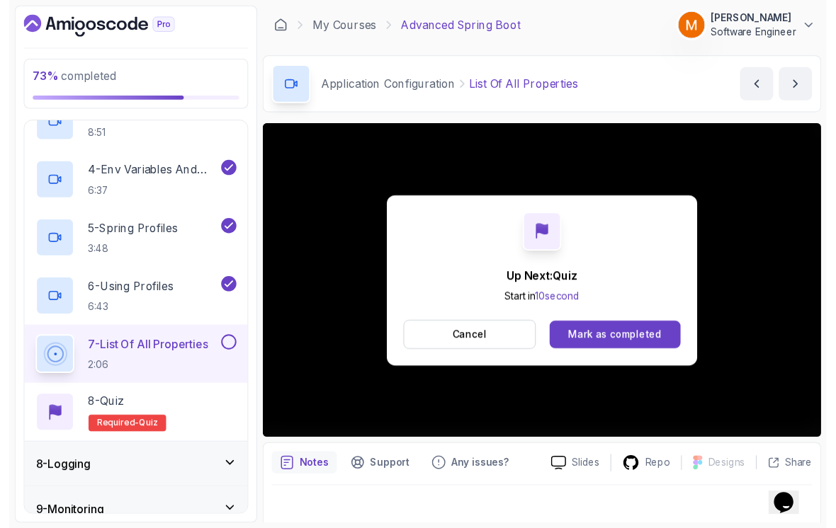
scroll to position [10, 0]
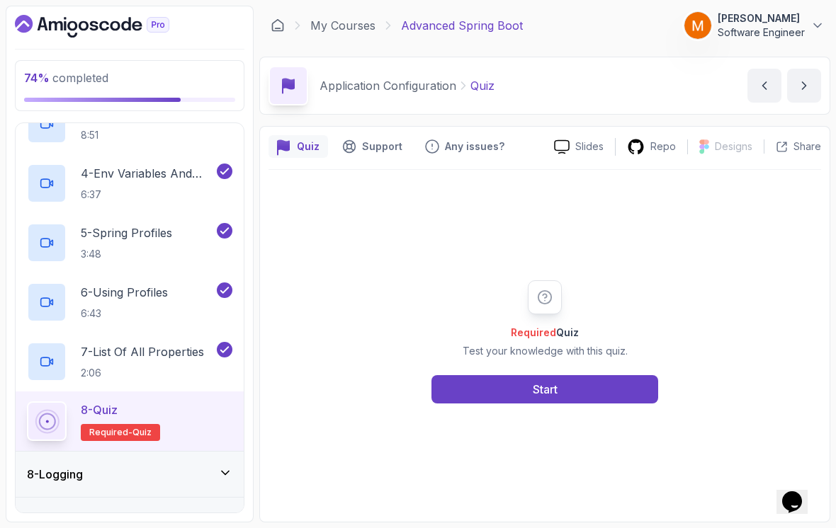
click at [598, 384] on button "Start" at bounding box center [544, 389] width 227 height 28
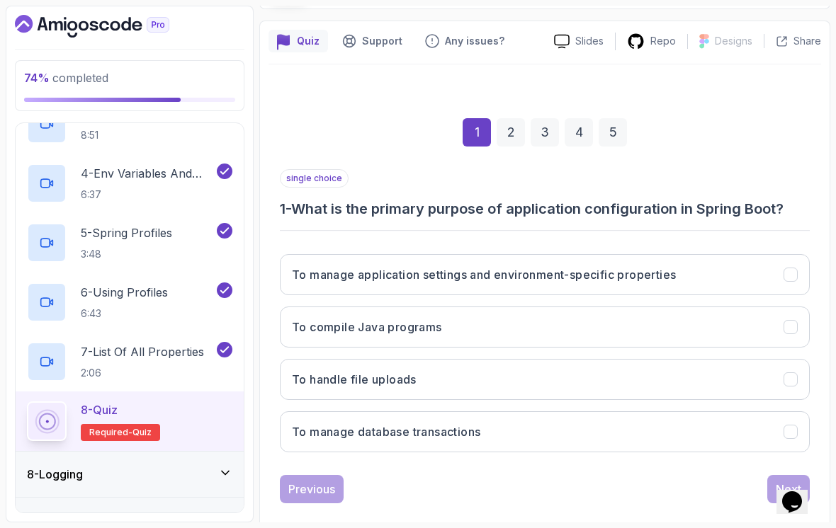
scroll to position [105, 0]
click at [788, 269] on icon "To manage application settings and environment-specific properties" at bounding box center [790, 275] width 13 height 13
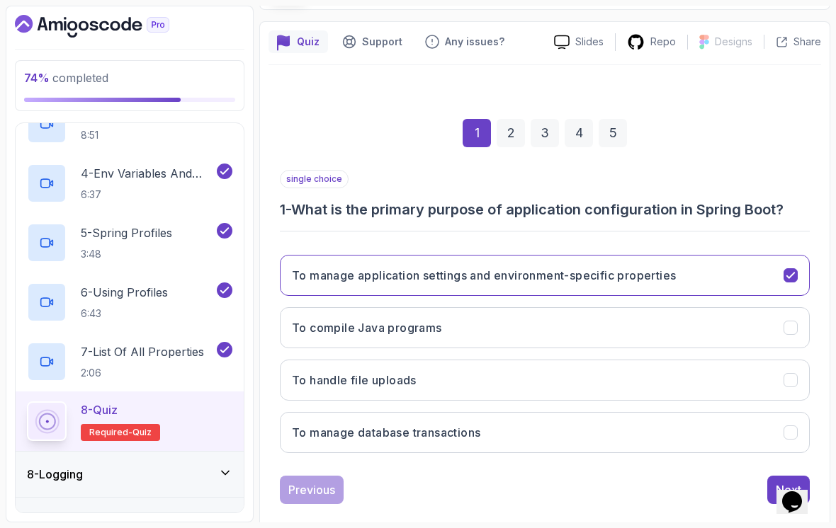
click at [775, 479] on button "Next" at bounding box center [788, 490] width 42 height 28
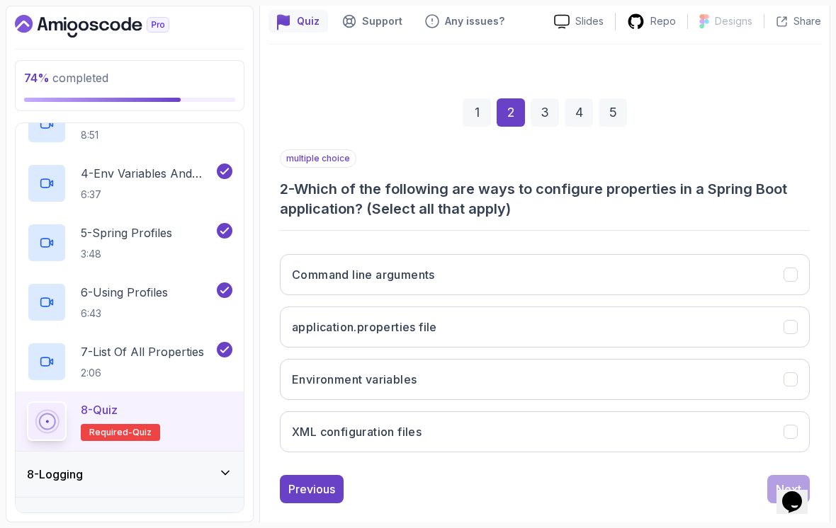
scroll to position [125, 0]
click at [788, 269] on icon "Command line arguments" at bounding box center [790, 275] width 13 height 13
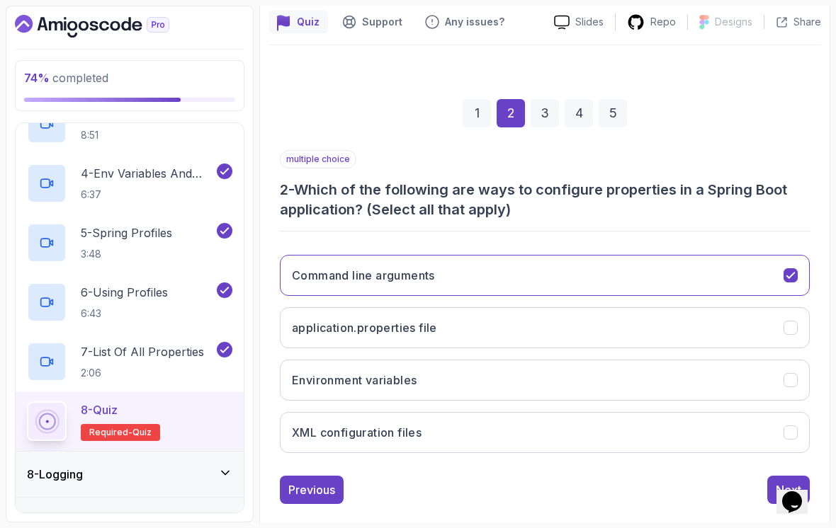
click at [778, 319] on button "application.properties file" at bounding box center [545, 327] width 530 height 41
click at [787, 273] on icon "Command line arguments" at bounding box center [791, 276] width 8 height 6
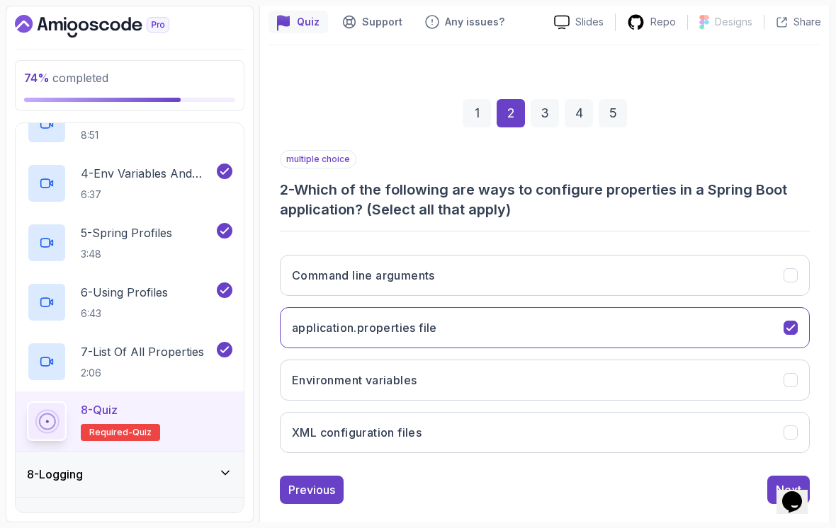
click at [771, 374] on button "Environment variables" at bounding box center [545, 380] width 530 height 41
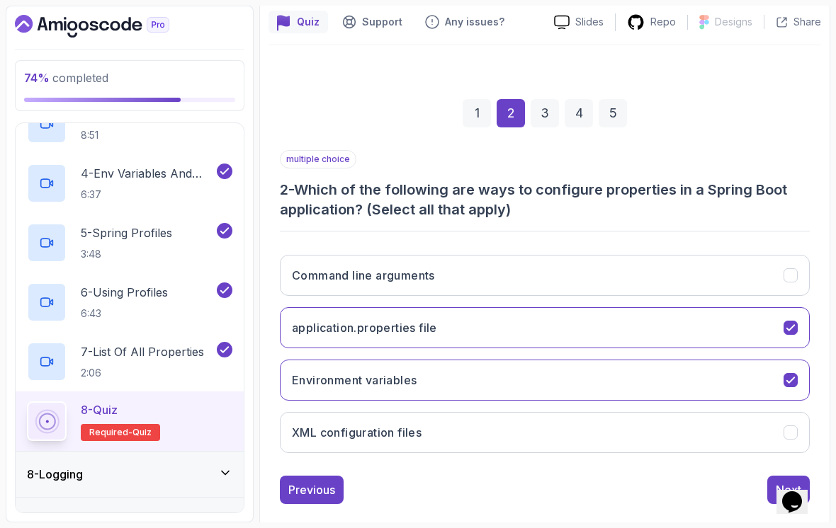
click at [796, 269] on icon "Command line arguments" at bounding box center [790, 275] width 13 height 13
click at [769, 476] on button "Next" at bounding box center [788, 490] width 42 height 28
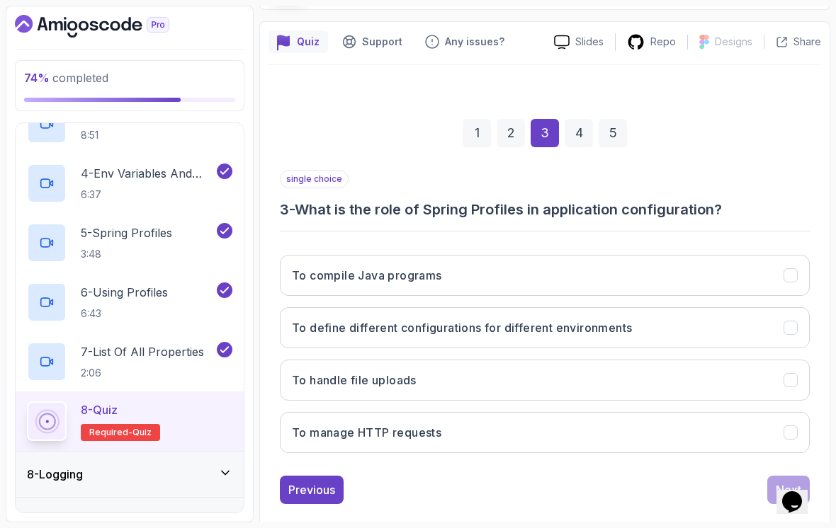
scroll to position [22, 0]
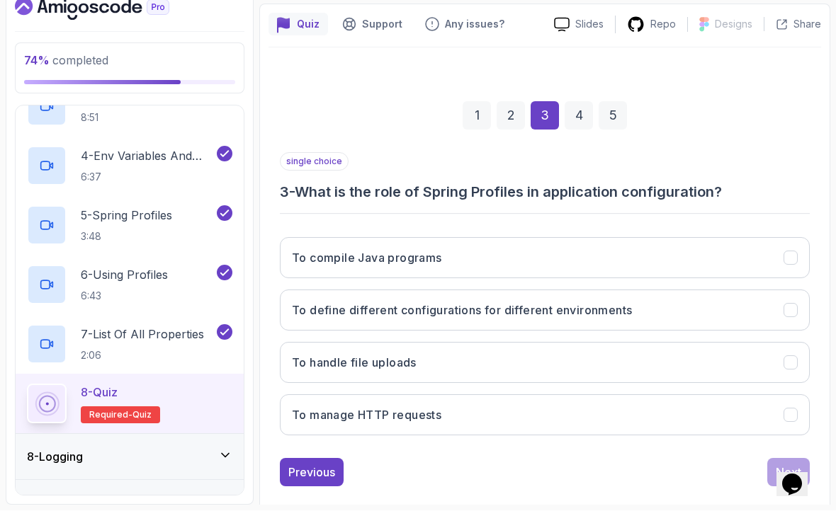
click at [808, 307] on button "To define different configurations for different environments" at bounding box center [545, 327] width 530 height 41
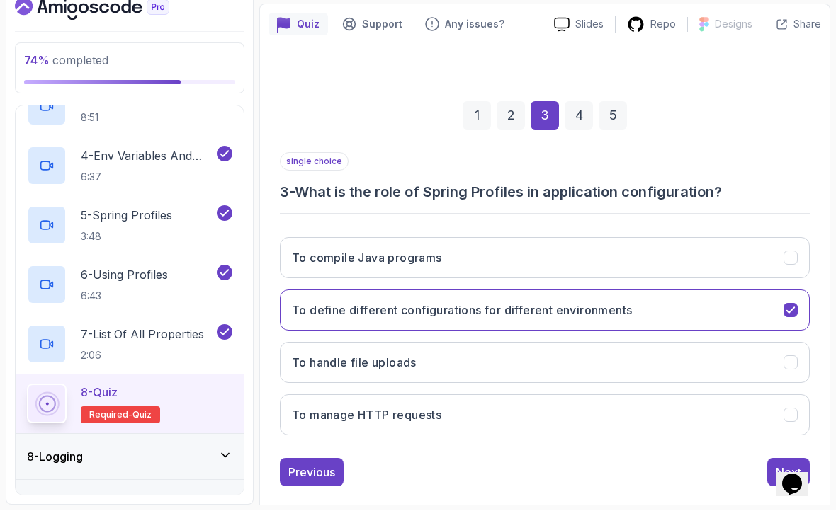
click at [776, 482] on div "Next" at bounding box center [787, 490] width 25 height 17
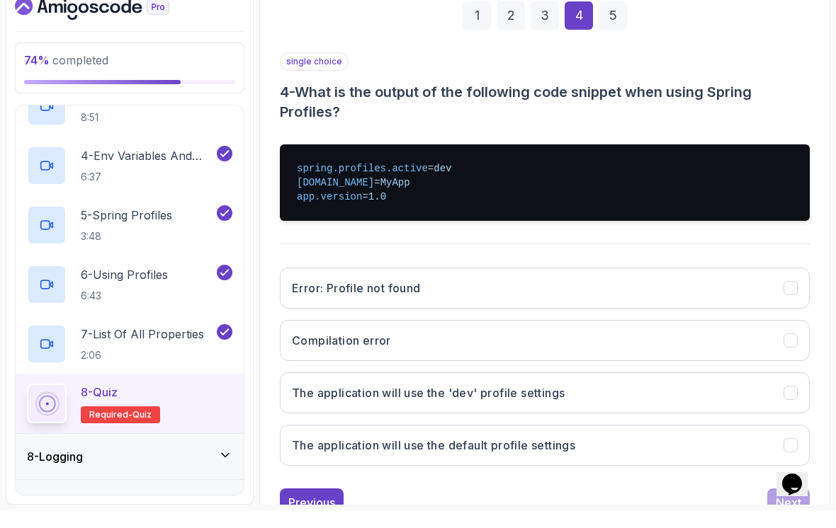
scroll to position [210, 0]
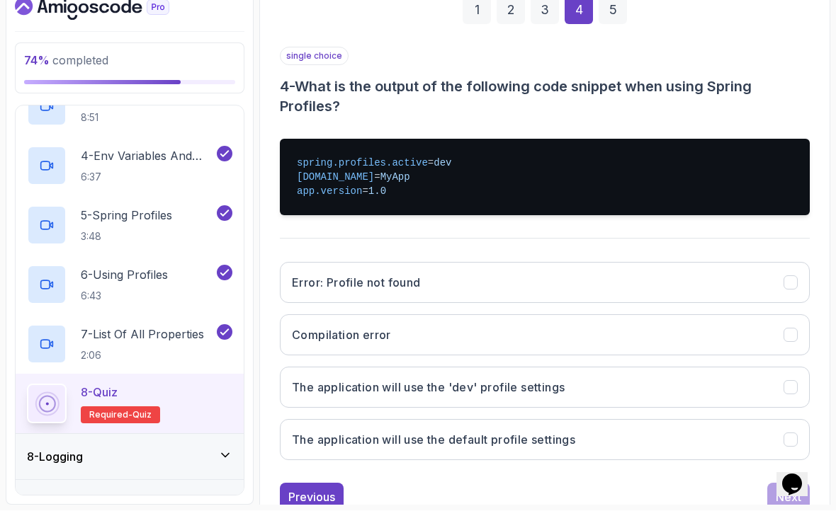
click at [735, 385] on button "The application will use the 'dev' profile settings" at bounding box center [545, 405] width 530 height 41
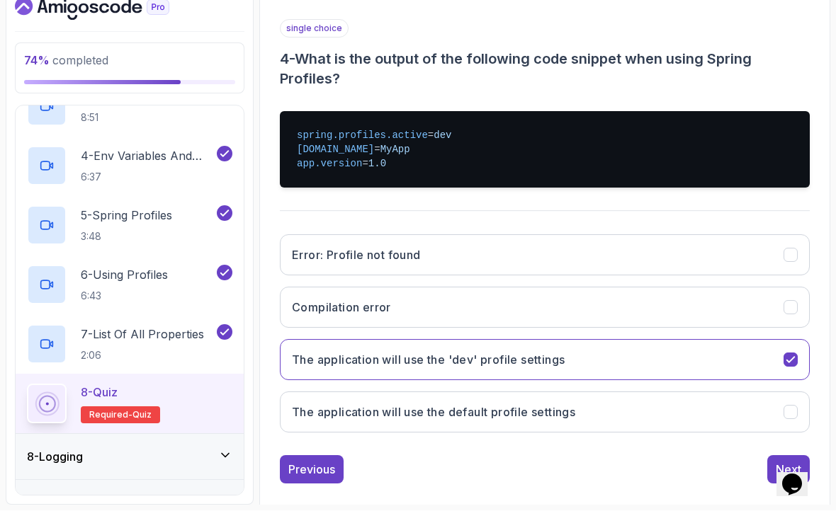
scroll to position [235, 0]
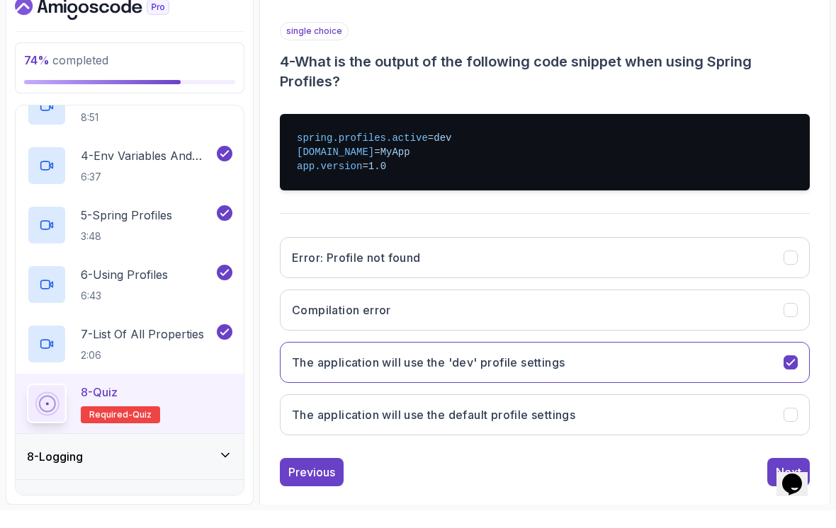
click at [772, 476] on button "Next" at bounding box center [788, 490] width 42 height 28
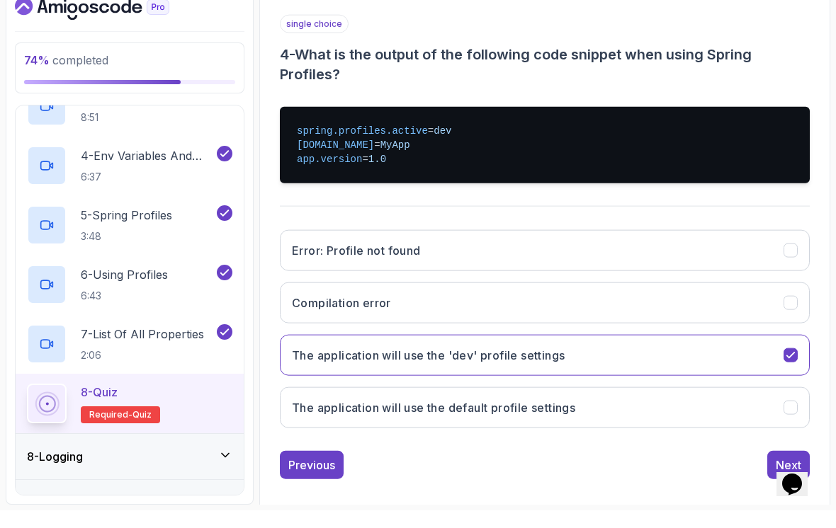
scroll to position [105, 0]
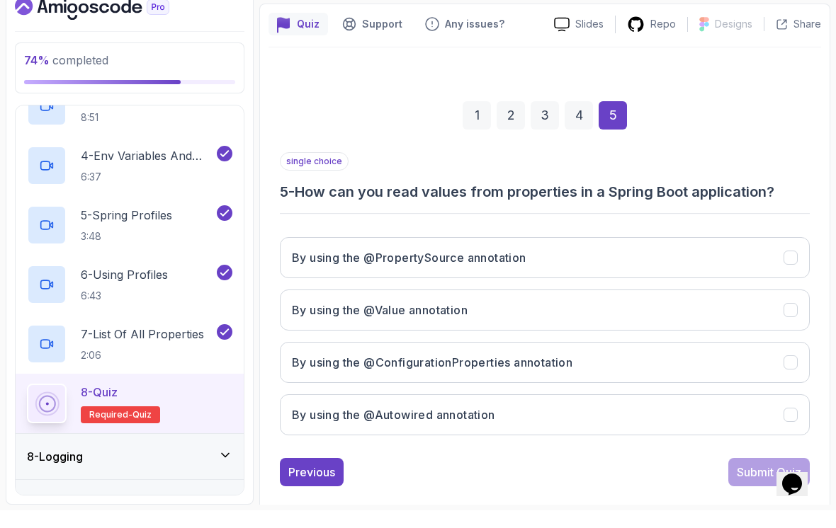
click at [795, 322] on icon "By using the @Value annotation" at bounding box center [790, 328] width 13 height 13
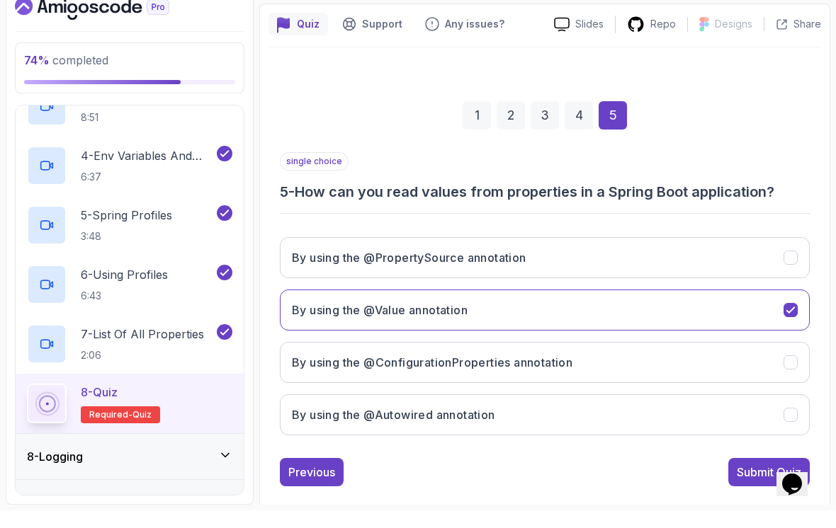
click at [772, 360] on button "By using the @ConfigurationProperties annotation" at bounding box center [545, 380] width 530 height 41
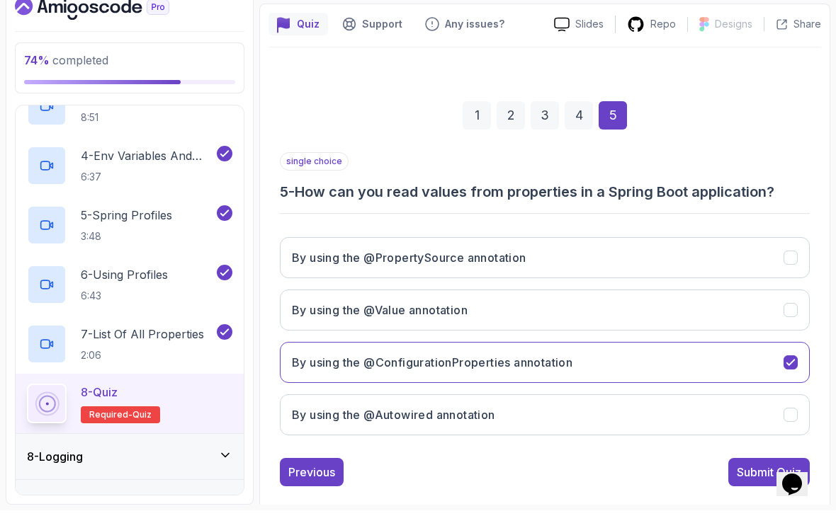
click at [746, 482] on div "Submit Quiz" at bounding box center [769, 490] width 64 height 17
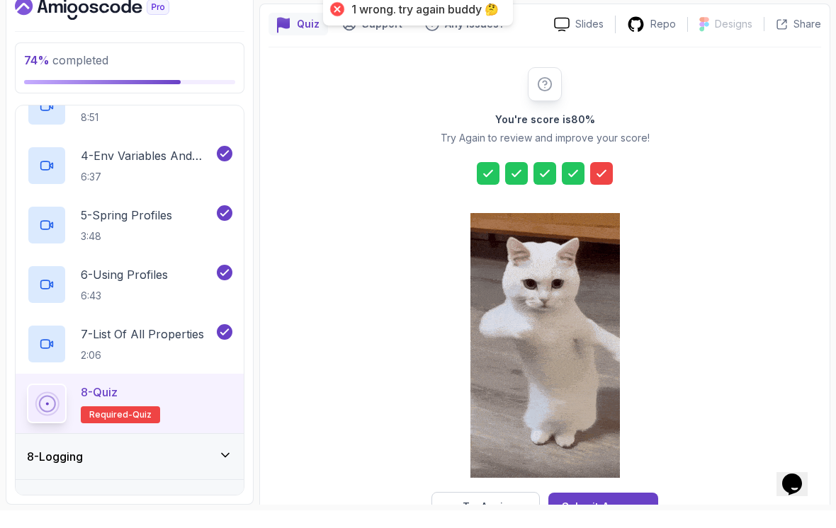
click at [511, 510] on button "Try Again" at bounding box center [485, 525] width 108 height 30
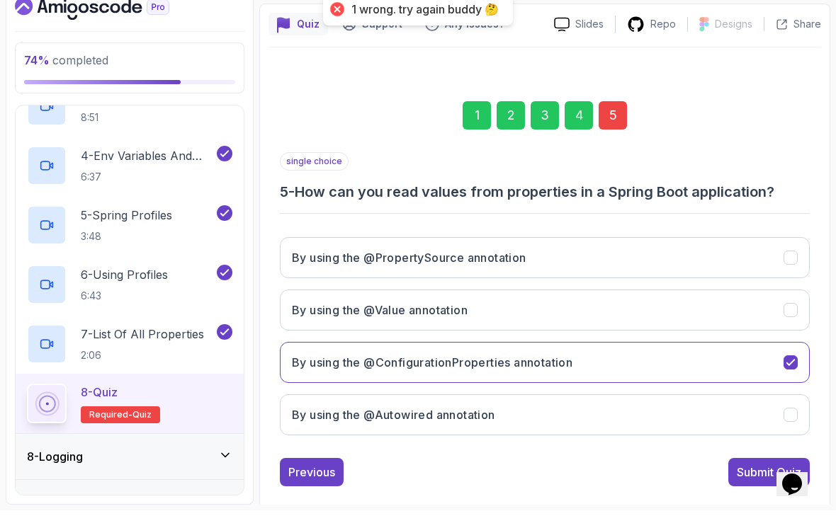
click at [746, 307] on button "By using the @Value annotation" at bounding box center [545, 327] width 530 height 41
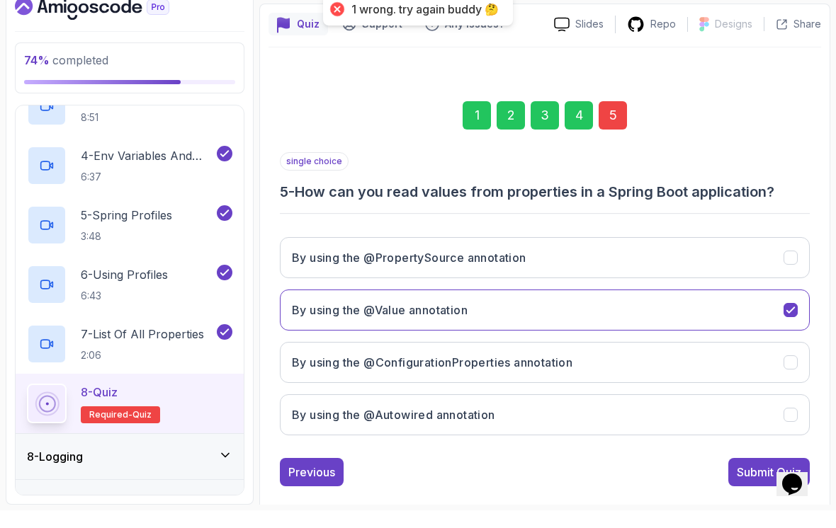
click at [742, 482] on div "Submit Quiz" at bounding box center [769, 490] width 64 height 17
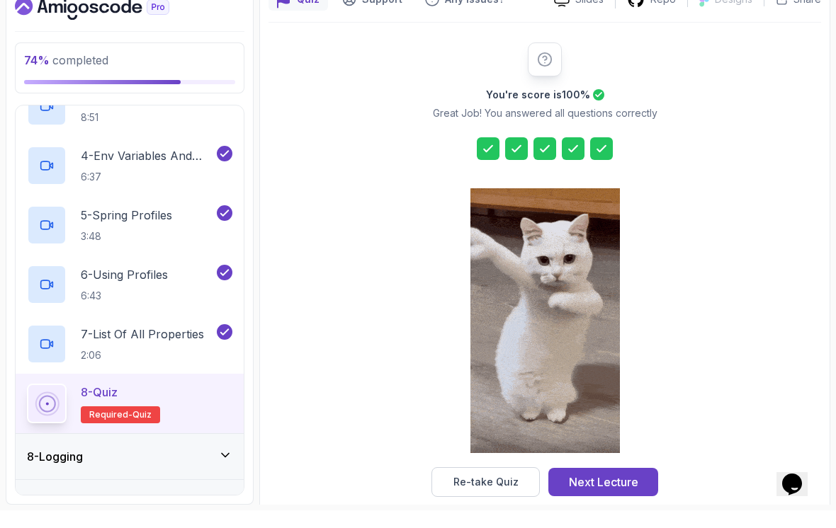
scroll to position [129, 0]
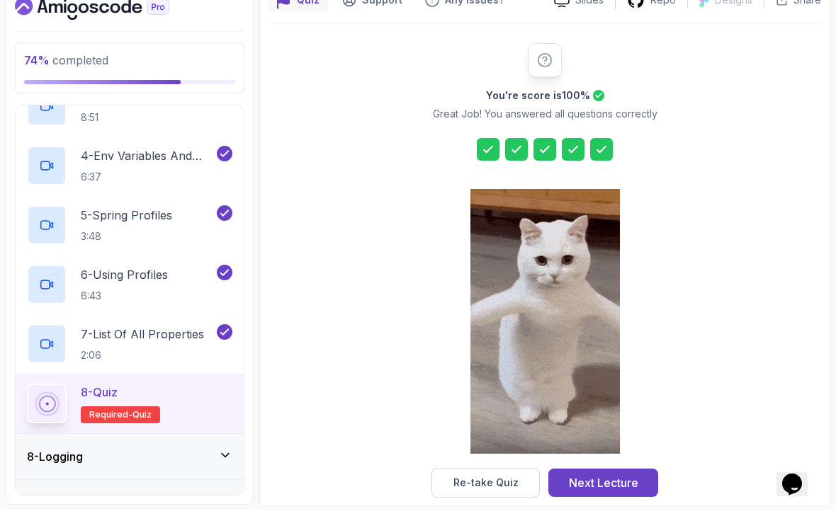
click at [620, 492] on div "Next Lecture" at bounding box center [603, 500] width 69 height 17
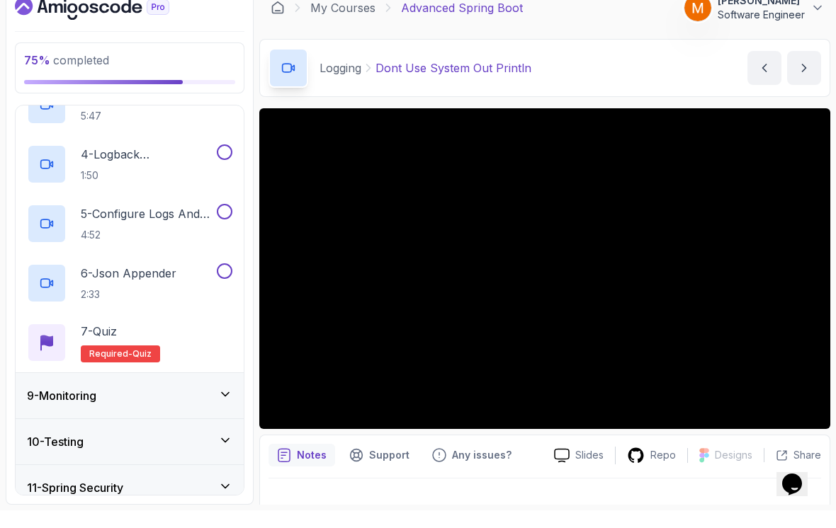
scroll to position [518, 0]
click at [56, 404] on h3 "9 - Monitoring" at bounding box center [61, 412] width 69 height 17
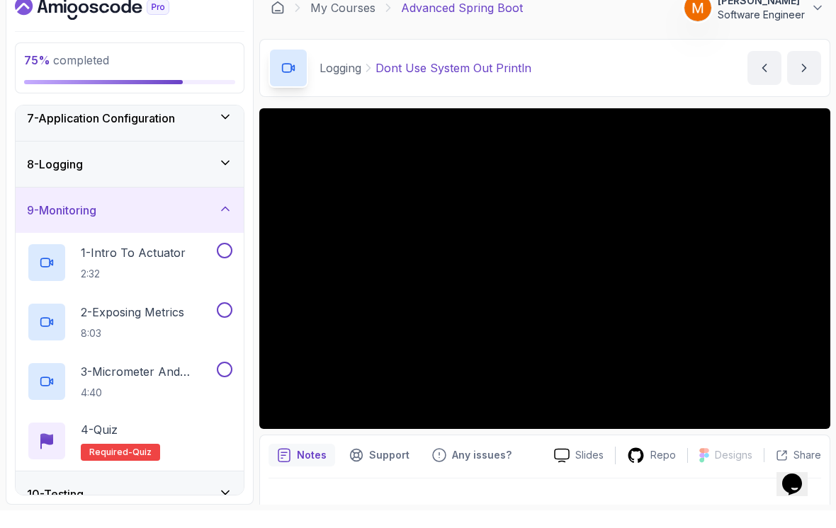
scroll to position [288, 0]
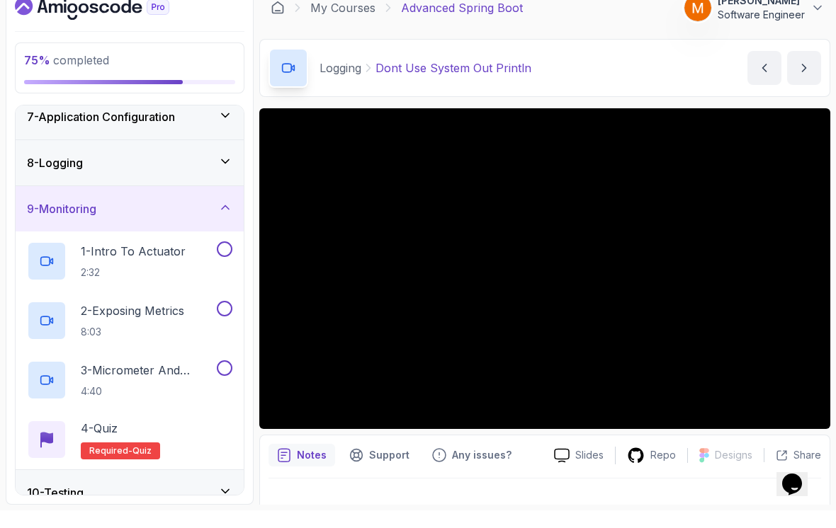
click at [42, 158] on div "8 - Logging" at bounding box center [130, 180] width 228 height 45
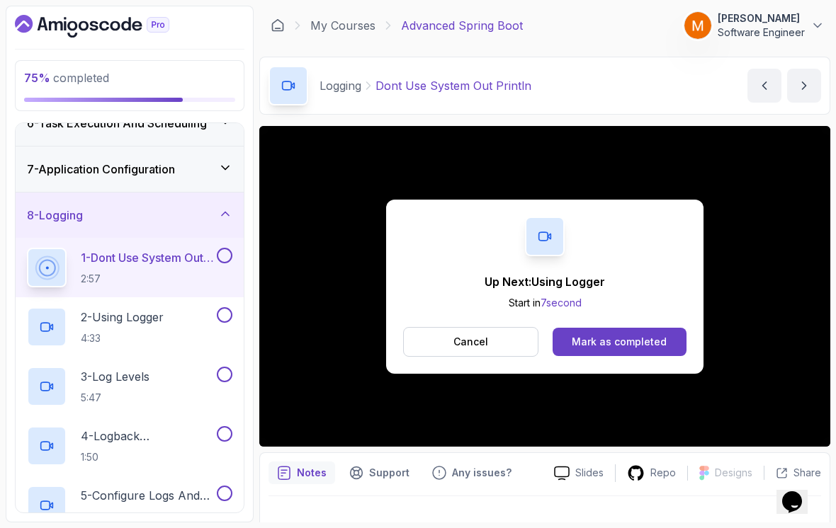
scroll to position [238, 0]
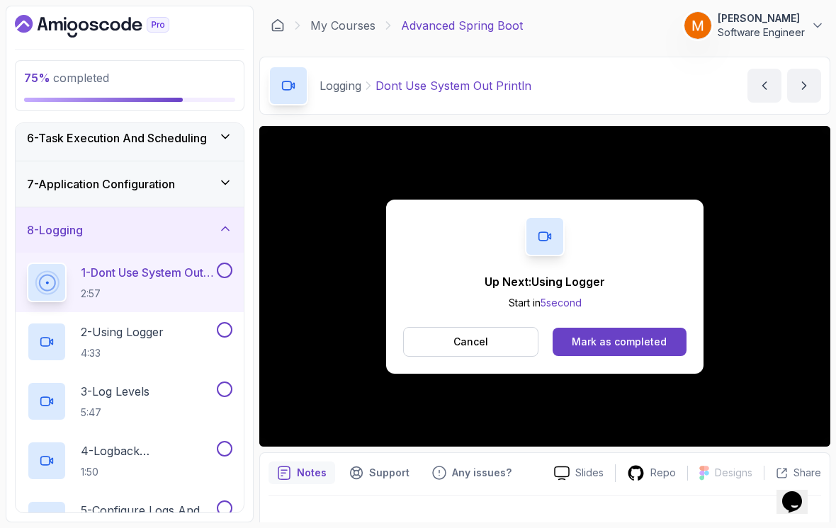
click at [220, 264] on button at bounding box center [225, 271] width 16 height 16
click at [174, 326] on div "2 - Using Logger 4:33" at bounding box center [120, 342] width 187 height 40
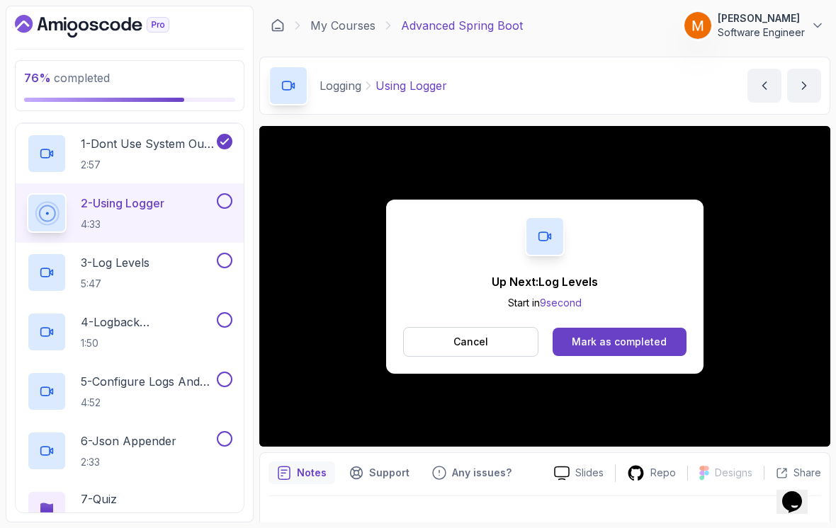
scroll to position [357, 0]
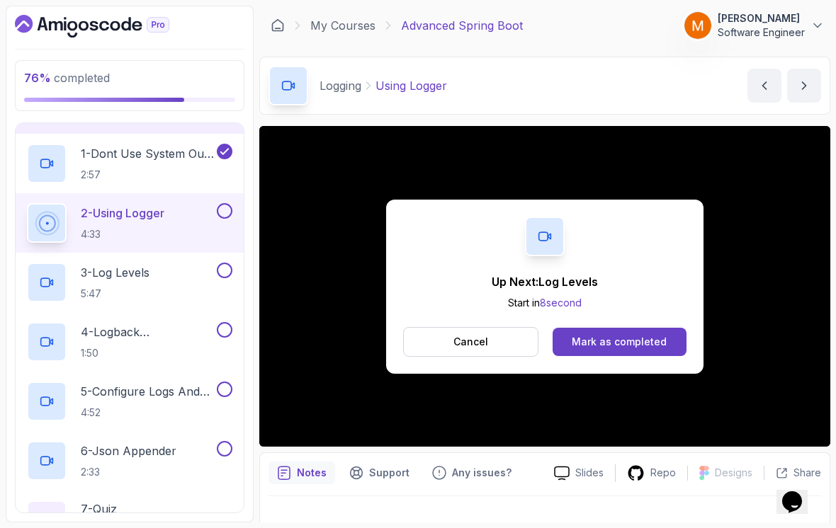
click at [229, 204] on button at bounding box center [225, 211] width 16 height 16
click at [453, 336] on button "Cancel" at bounding box center [470, 342] width 135 height 30
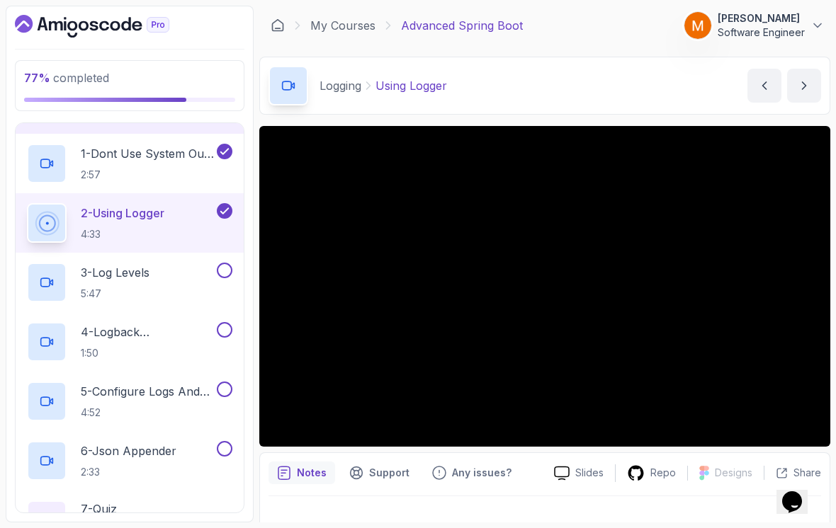
click at [167, 263] on div "3 - Log Levels 5:47" at bounding box center [120, 283] width 187 height 40
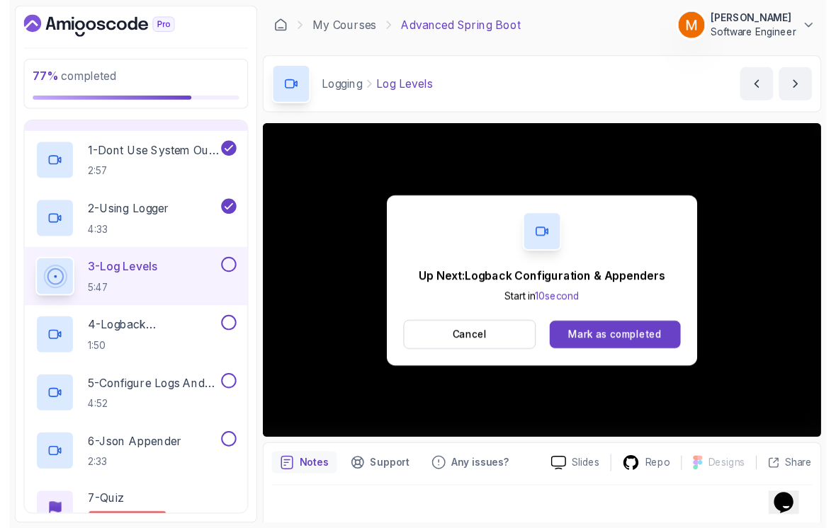
scroll to position [10, 0]
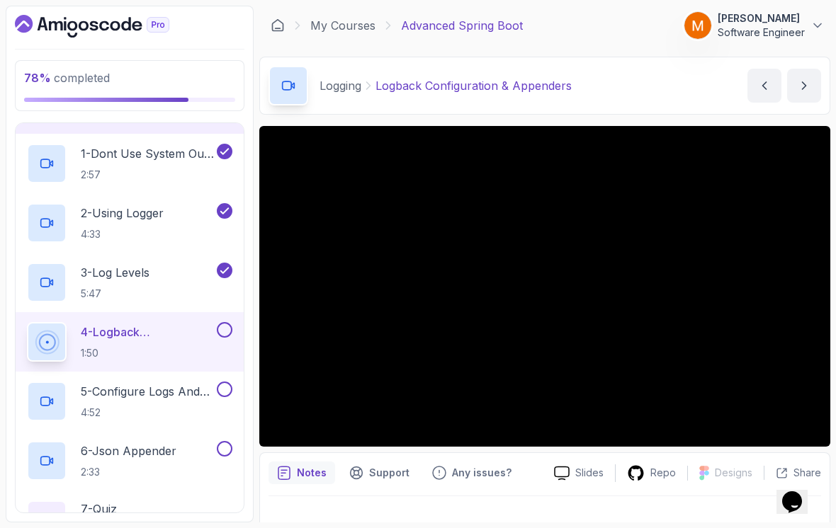
click at [118, 334] on h2 "4 - Logback Configuration & Appenders 1:50" at bounding box center [147, 342] width 133 height 37
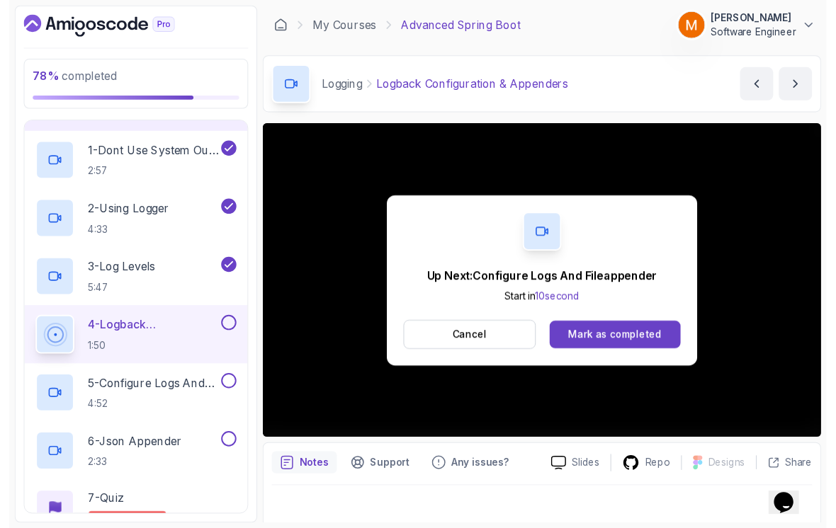
scroll to position [10, 0]
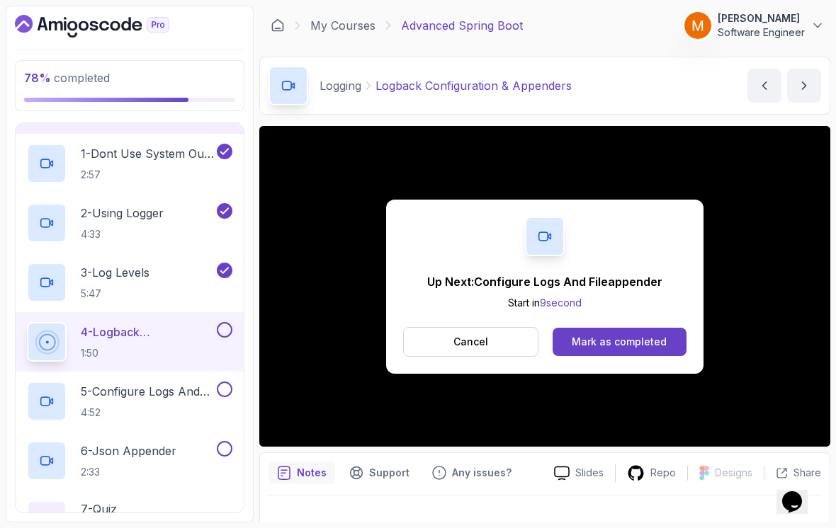
click at [220, 325] on button at bounding box center [225, 330] width 16 height 16
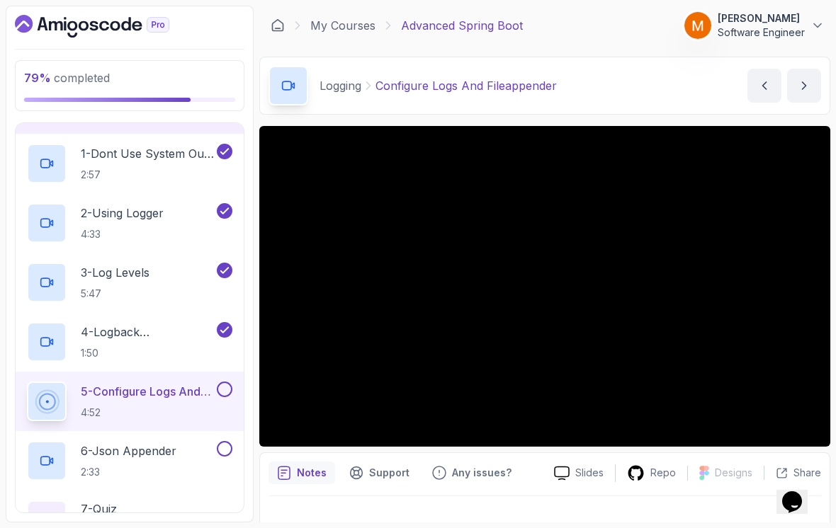
scroll to position [10, 0]
click at [102, 346] on p "1:50" at bounding box center [147, 353] width 133 height 14
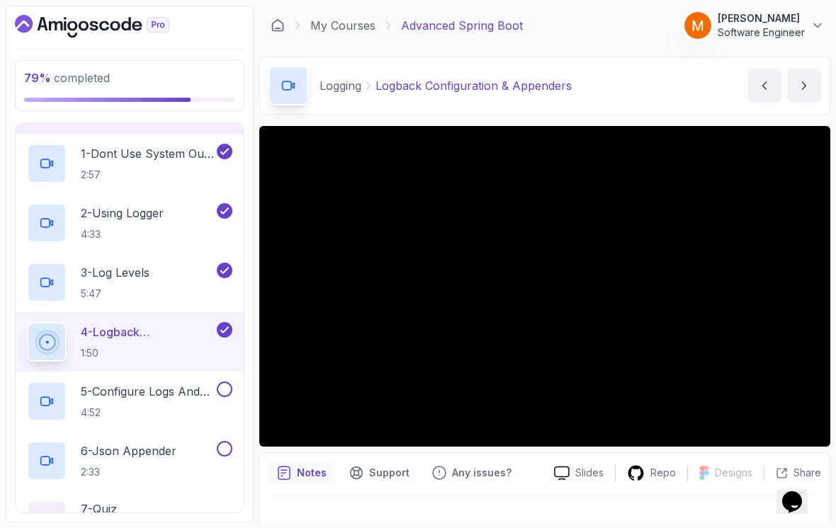
click at [123, 383] on p "5 - Configure Logs And Fileappender" at bounding box center [147, 391] width 133 height 17
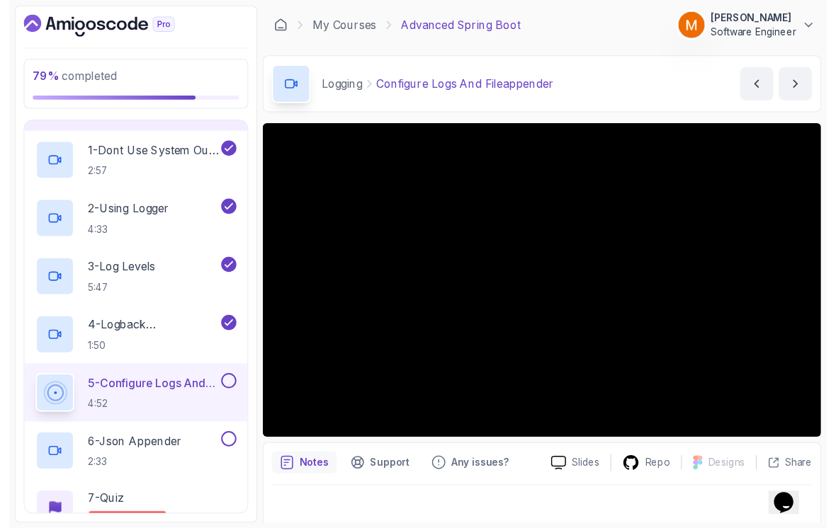
scroll to position [10, 0]
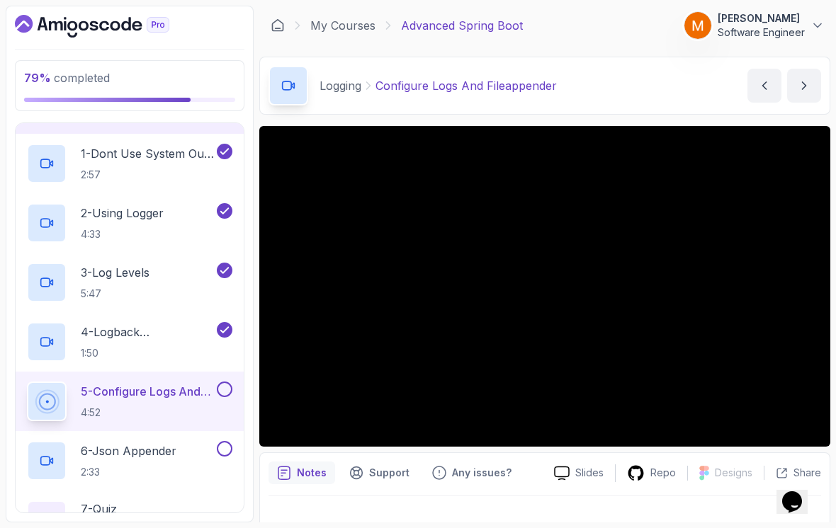
click at [206, 383] on p "5 - Configure Logs And Fileappender" at bounding box center [147, 391] width 133 height 17
click at [230, 382] on div at bounding box center [223, 390] width 18 height 16
click at [226, 382] on button at bounding box center [225, 390] width 16 height 16
click at [175, 443] on p "6 - Json Appender" at bounding box center [129, 451] width 96 height 17
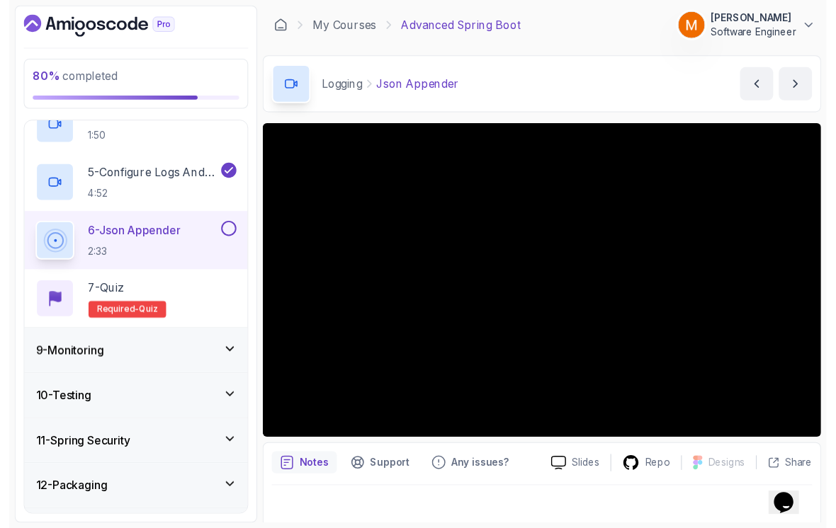
scroll to position [10, 0]
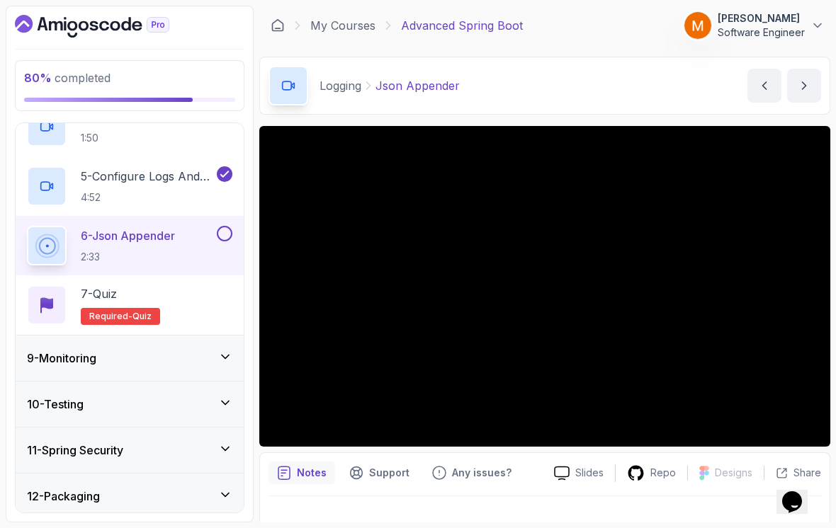
click at [226, 226] on button at bounding box center [225, 234] width 16 height 16
click at [193, 302] on div "7 - Quiz Required- quiz" at bounding box center [129, 305] width 205 height 40
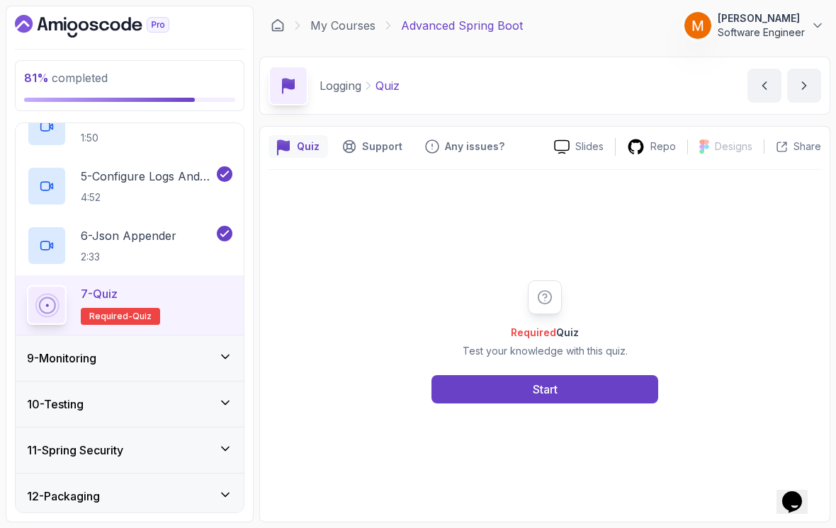
click at [574, 399] on button "Start" at bounding box center [544, 389] width 227 height 28
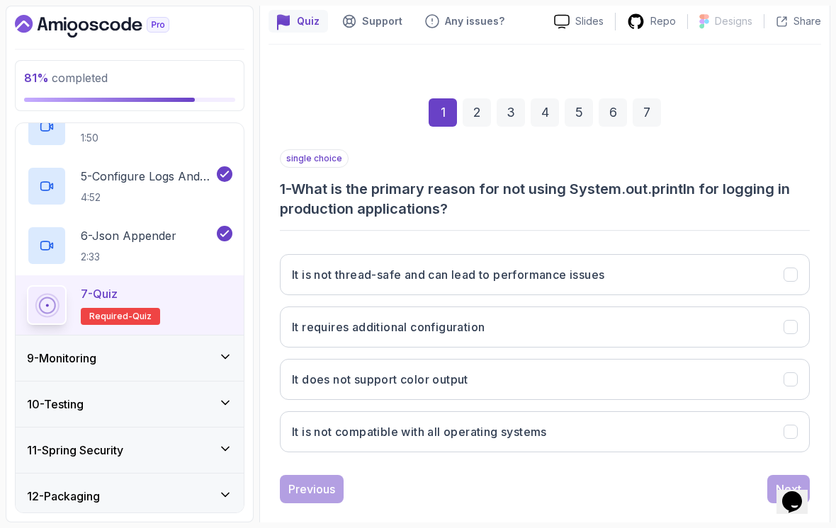
scroll to position [125, 0]
click at [789, 270] on icon "It is not thread-safe and can lead to performance issues" at bounding box center [790, 275] width 13 height 13
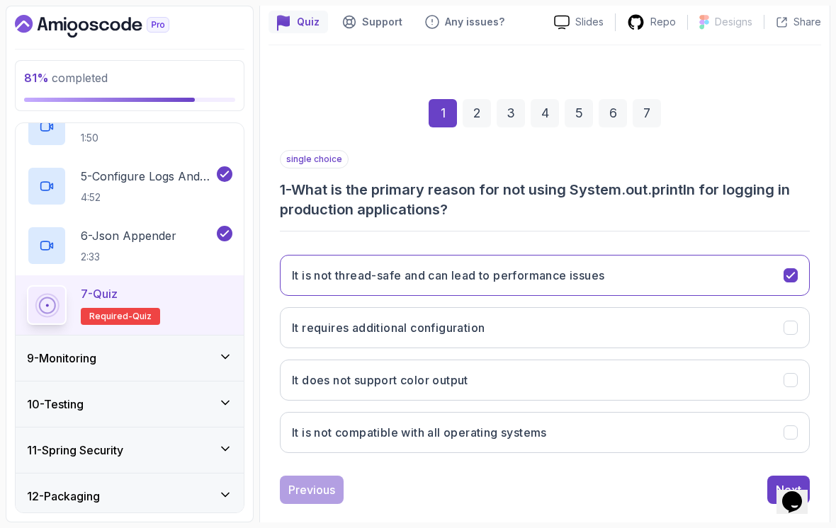
click at [628, 509] on div "1 2 3 4 5 6 7 single choice 1 - What is the primary reason for not using System…" at bounding box center [544, 290] width 552 height 490
click at [771, 484] on button "Next" at bounding box center [788, 490] width 42 height 28
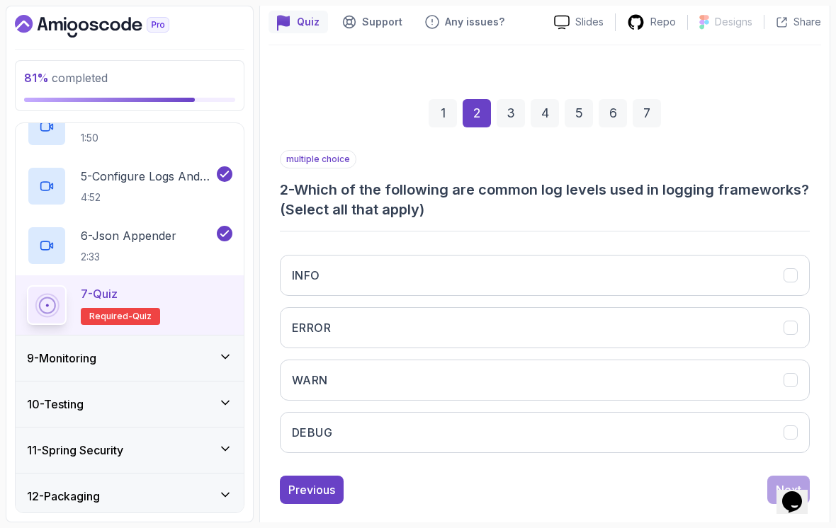
click at [739, 255] on button "INFO" at bounding box center [545, 275] width 530 height 41
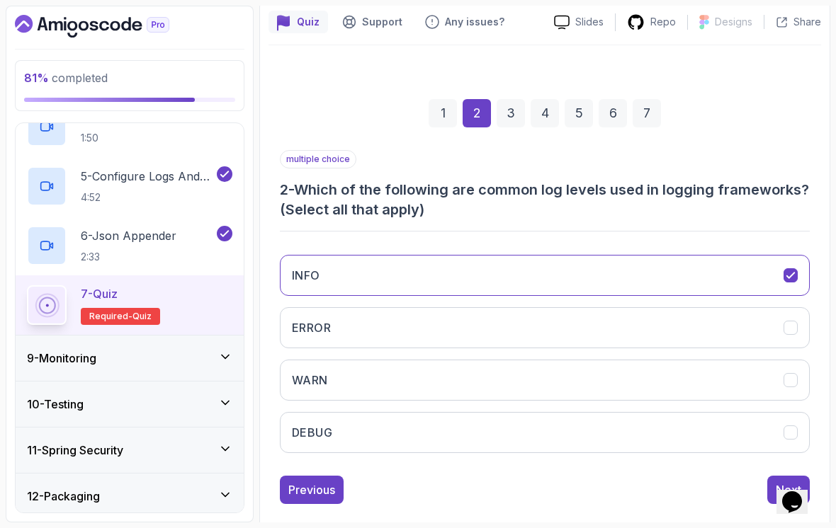
click at [705, 317] on button "ERROR" at bounding box center [545, 327] width 530 height 41
click at [683, 373] on button "WARN" at bounding box center [545, 380] width 530 height 41
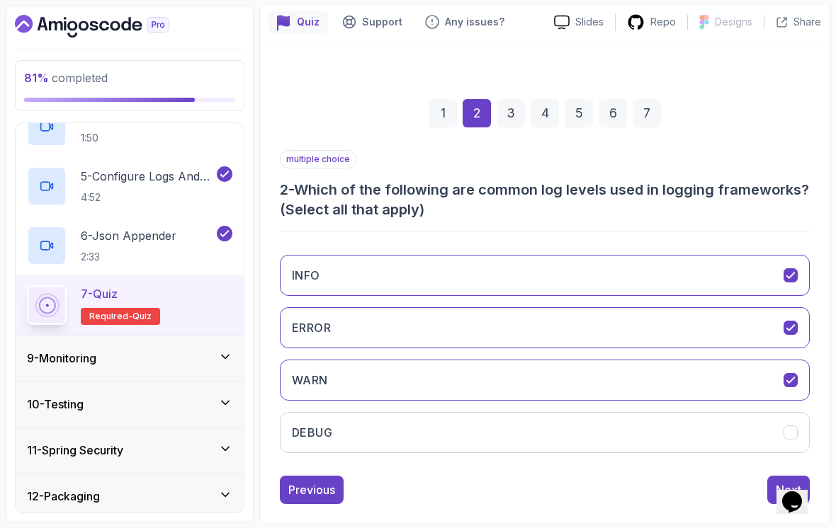
click at [658, 423] on button "DEBUG" at bounding box center [545, 432] width 530 height 41
click at [773, 479] on button "Next" at bounding box center [788, 490] width 42 height 28
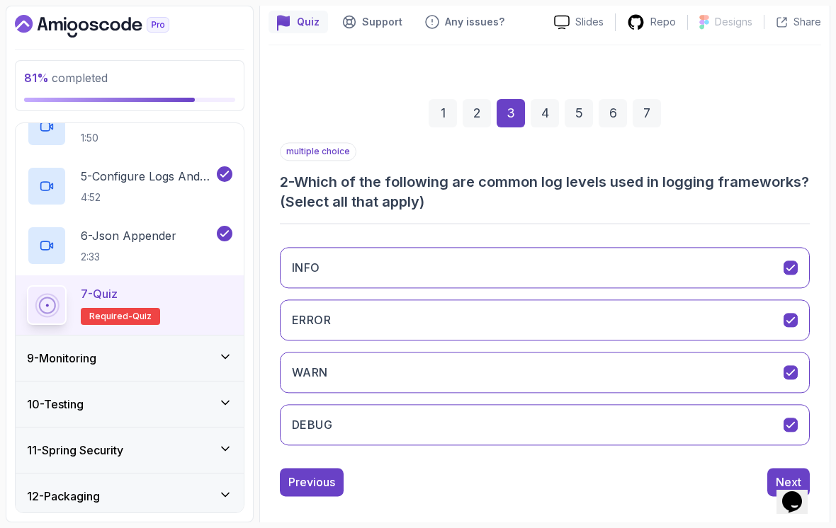
scroll to position [105, 0]
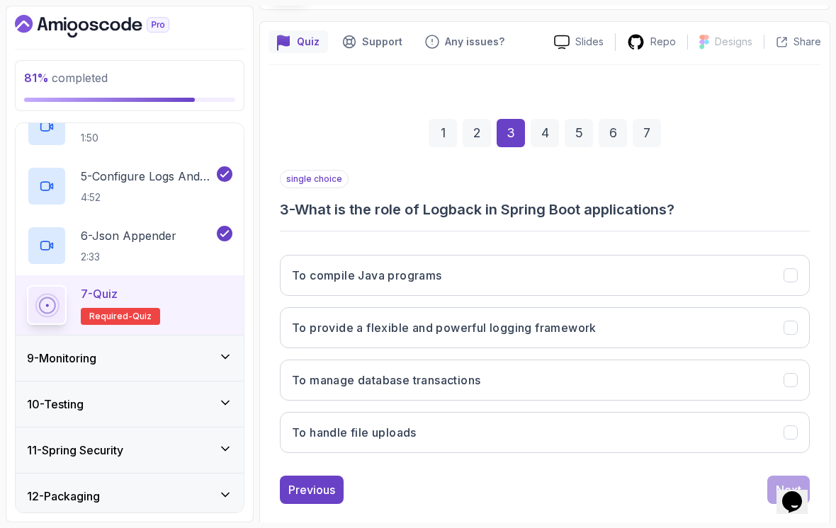
click at [717, 312] on button "To provide a flexible and powerful logging framework" at bounding box center [545, 327] width 530 height 41
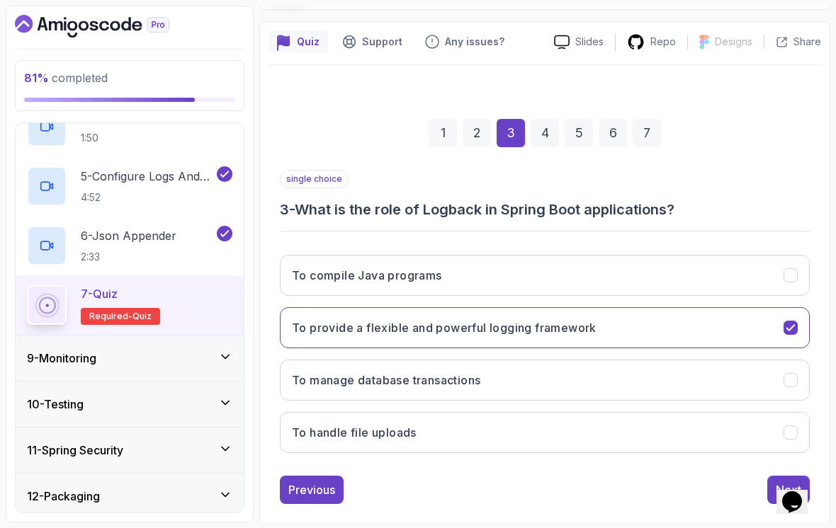
click at [775, 476] on button "Next" at bounding box center [788, 490] width 42 height 28
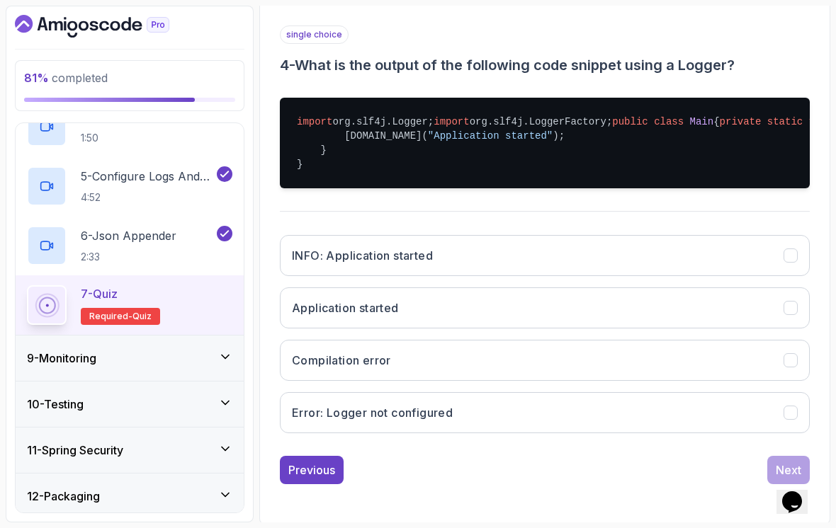
scroll to position [250, 0]
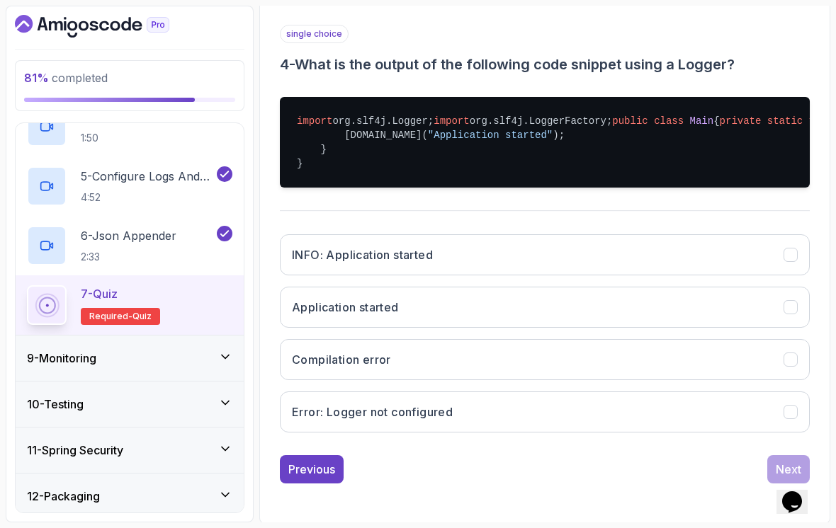
click at [715, 275] on button "INFO: Application started" at bounding box center [545, 254] width 530 height 41
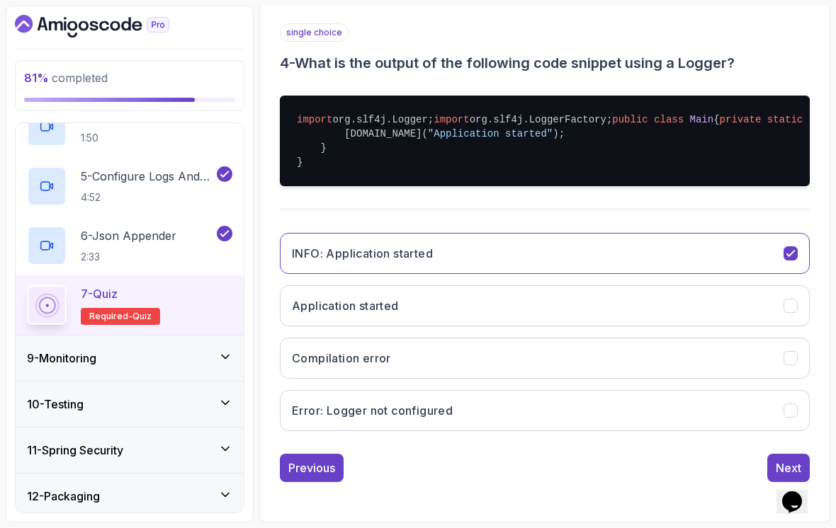
click at [774, 473] on button "Next" at bounding box center [788, 468] width 42 height 28
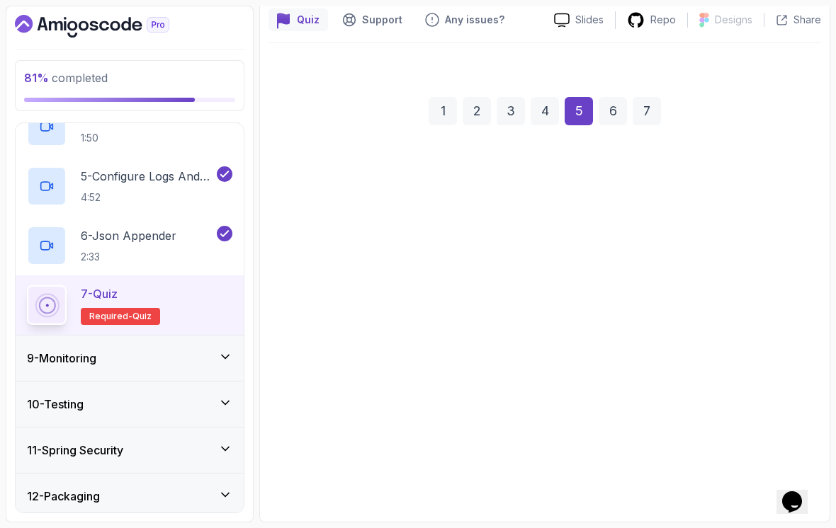
scroll to position [105, 0]
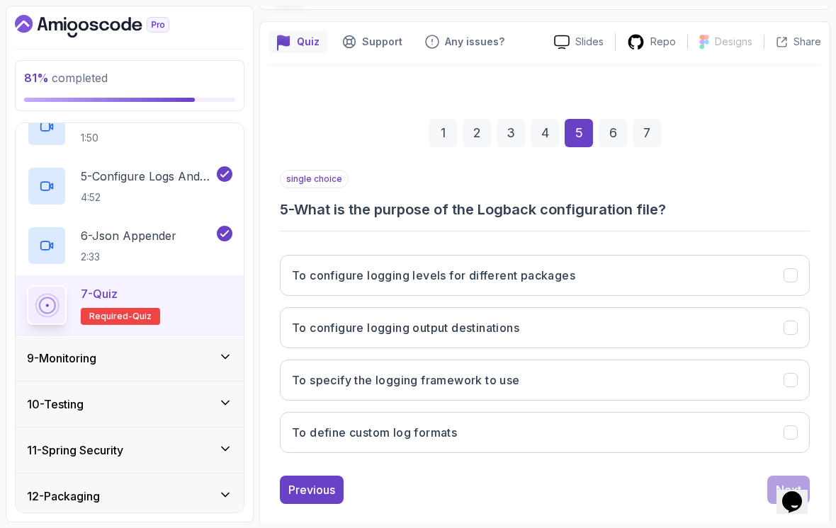
click at [752, 266] on button "To configure logging levels for different packages" at bounding box center [545, 275] width 530 height 41
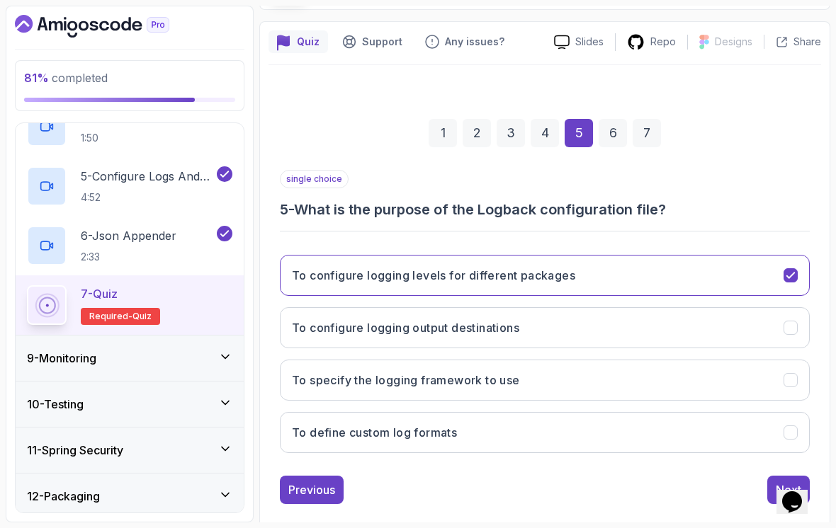
click at [773, 476] on button "Next" at bounding box center [788, 490] width 42 height 28
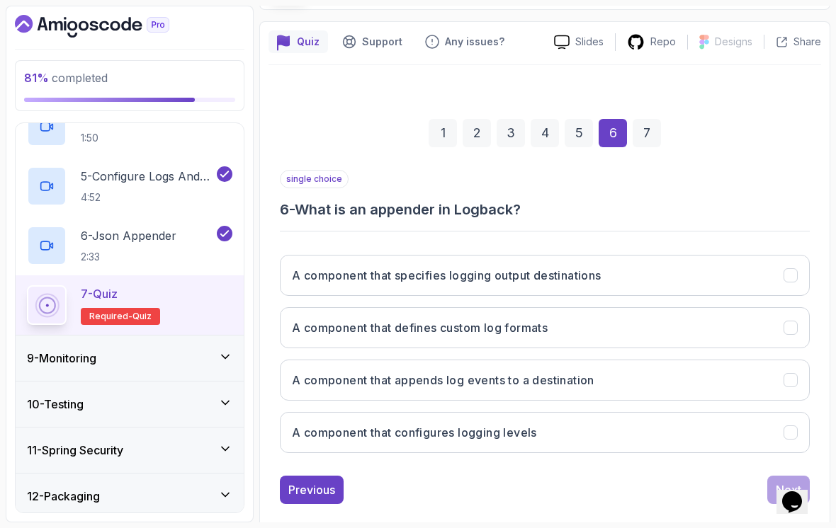
click at [732, 314] on button "A component that defines custom log formats" at bounding box center [545, 327] width 530 height 41
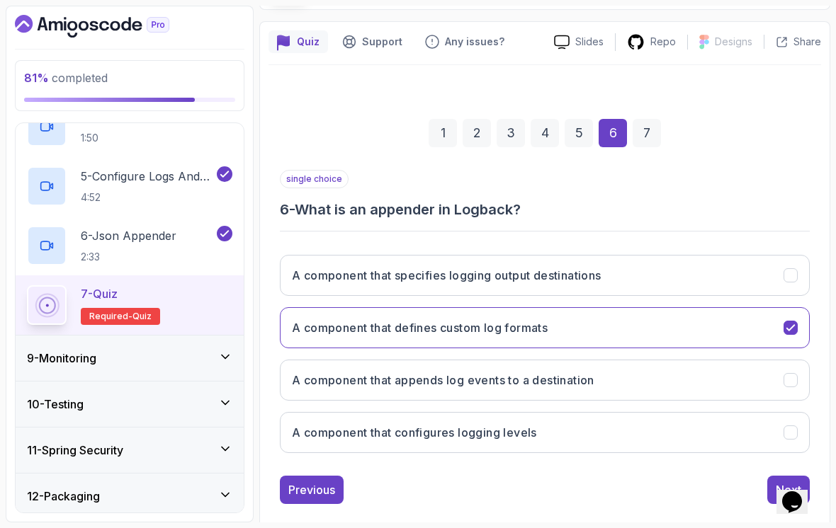
click at [788, 374] on icon "A component that appends log events to a destination" at bounding box center [790, 380] width 13 height 13
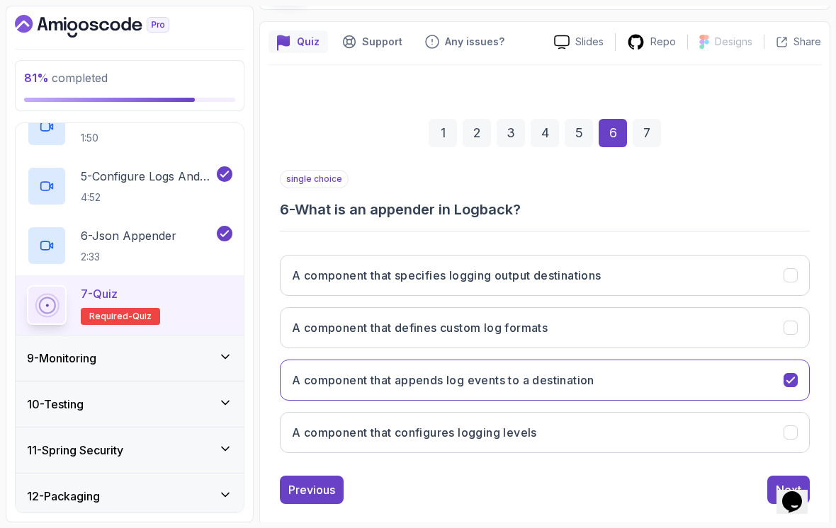
click at [768, 485] on button "Next" at bounding box center [788, 490] width 42 height 28
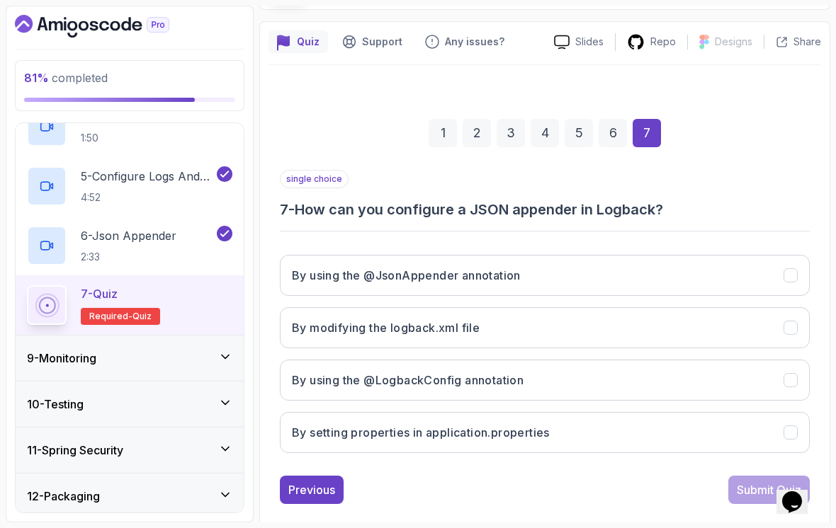
click at [722, 307] on button "By modifying the logback.xml file" at bounding box center [545, 327] width 530 height 41
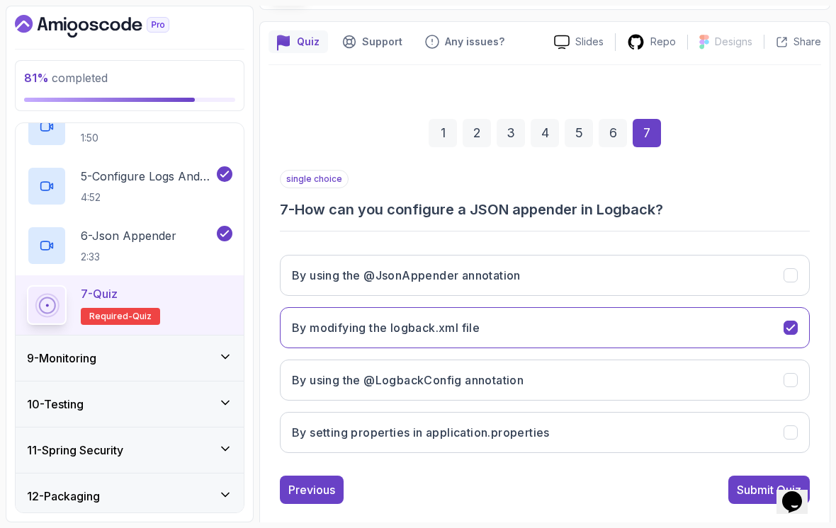
click at [754, 482] on div "Submit Quiz" at bounding box center [769, 490] width 64 height 17
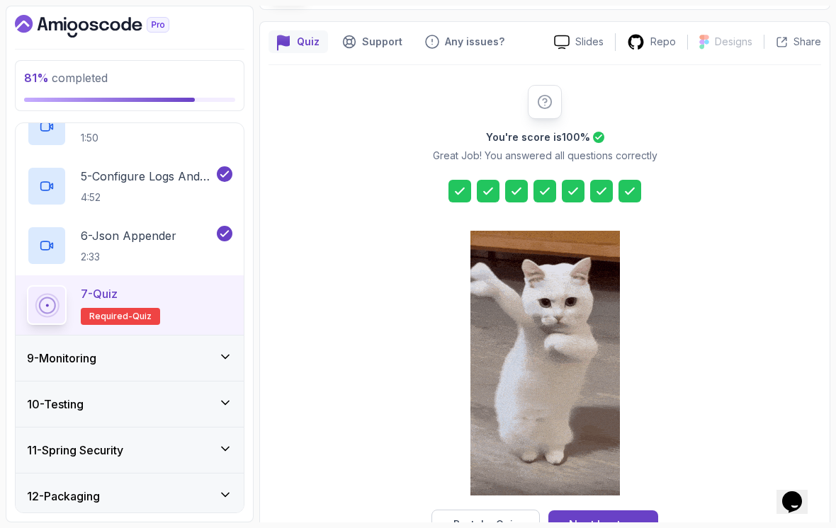
click at [629, 516] on div "Next Lecture" at bounding box center [603, 524] width 69 height 17
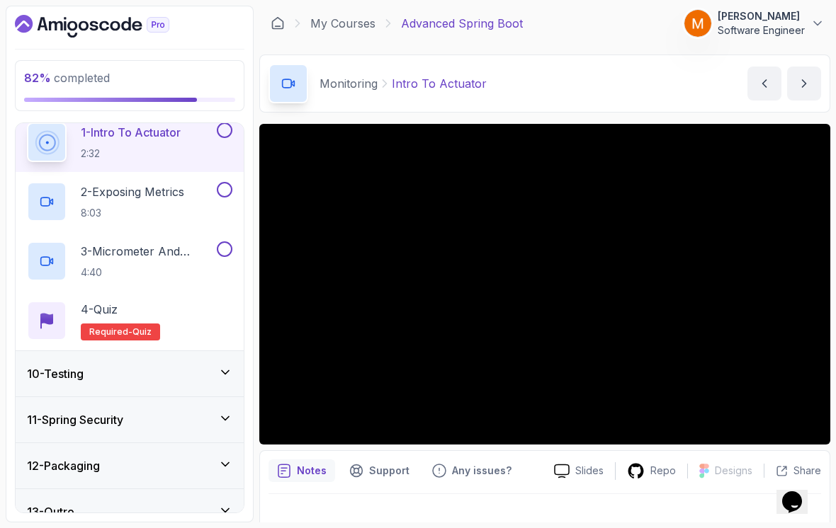
scroll to position [1, 0]
